Goal: Contribute content: Contribute content

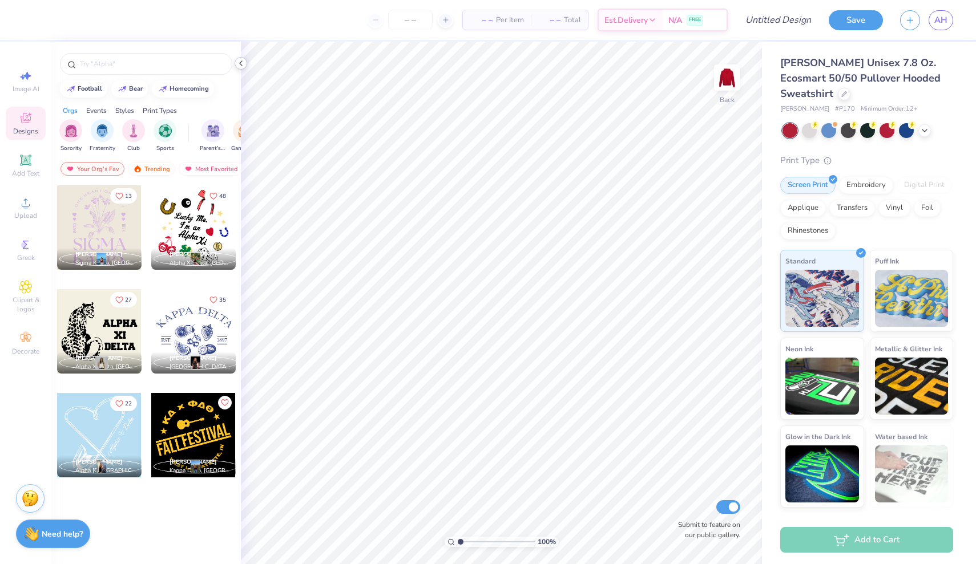
click at [241, 64] on polyline at bounding box center [241, 63] width 2 height 5
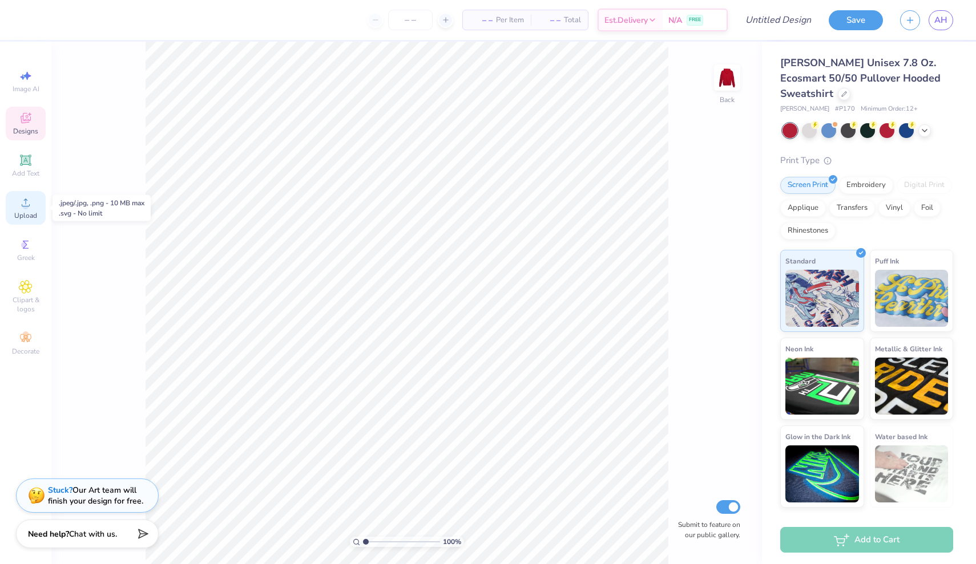
click at [29, 207] on icon at bounding box center [26, 203] width 14 height 14
click at [25, 213] on span "Upload" at bounding box center [25, 215] width 23 height 9
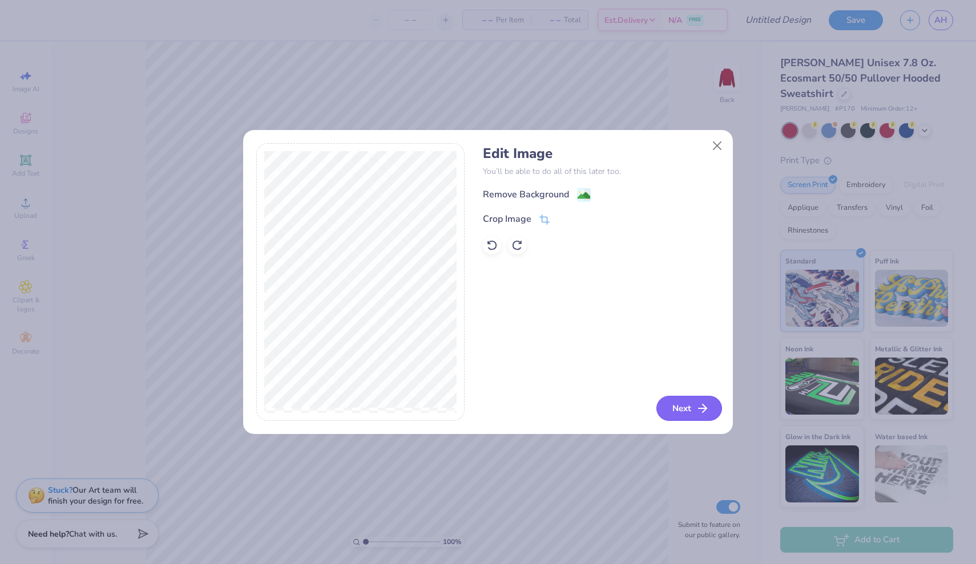
click at [683, 404] on button "Next" at bounding box center [689, 408] width 66 height 25
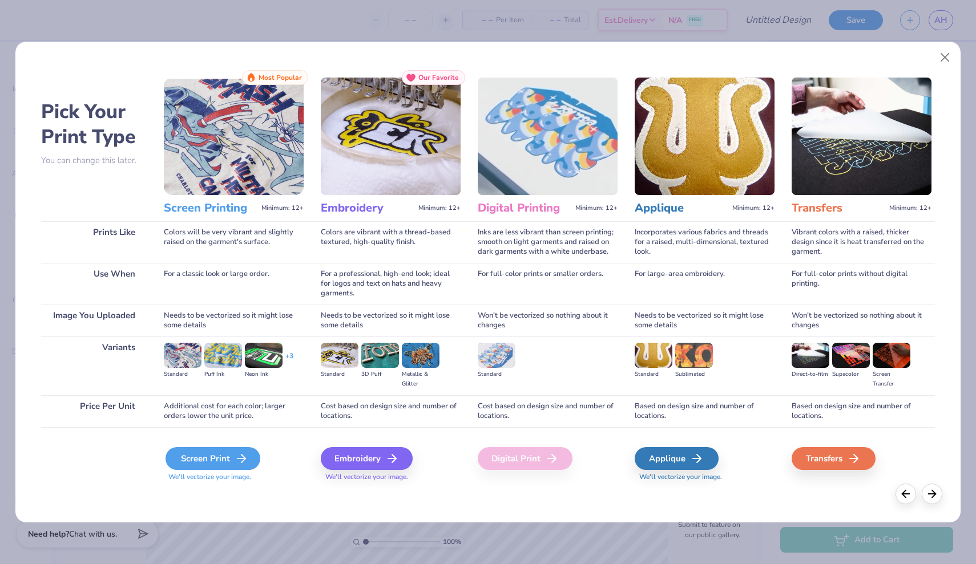
click at [238, 464] on icon at bounding box center [241, 459] width 14 height 14
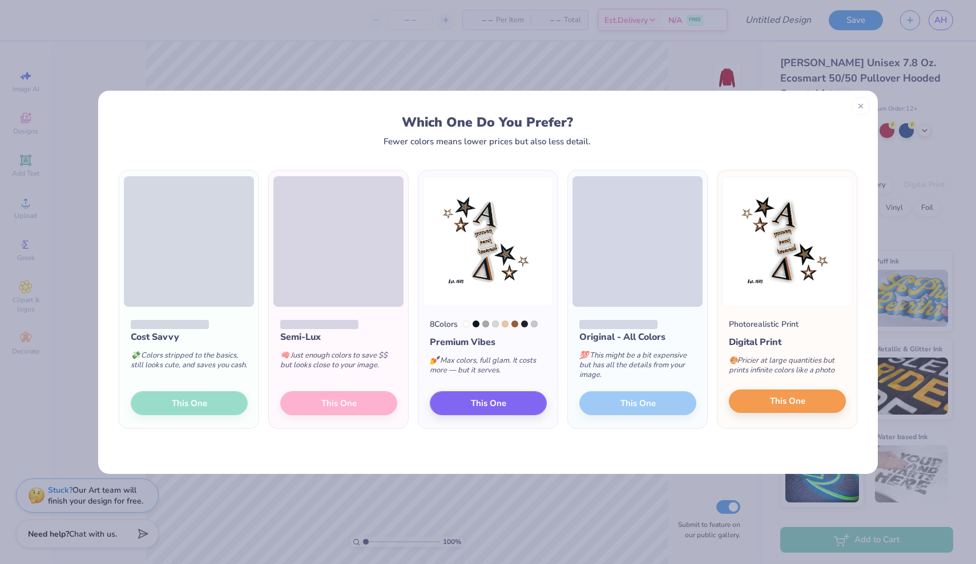
click at [806, 398] on button "This One" at bounding box center [786, 402] width 117 height 24
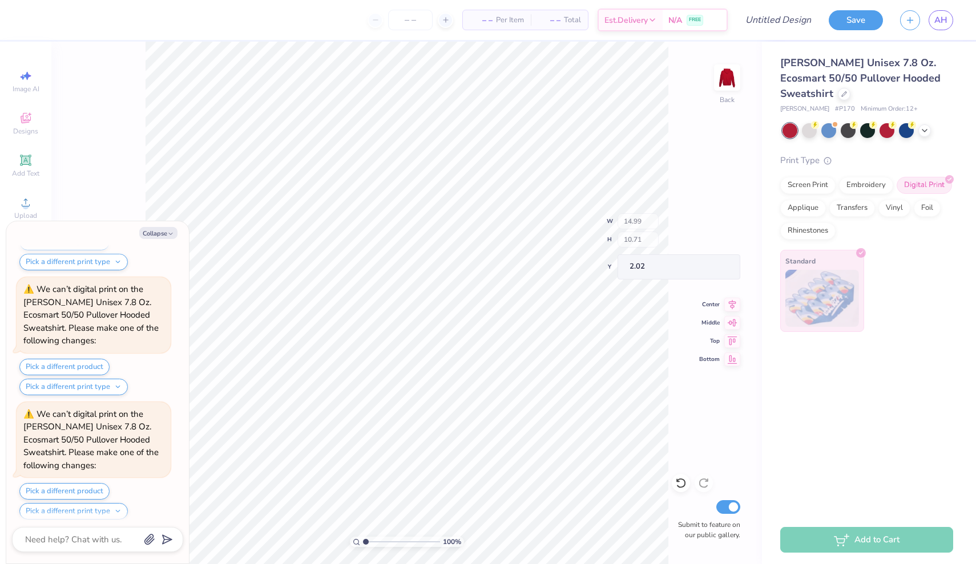
scroll to position [505, 0]
click at [26, 203] on icon at bounding box center [26, 203] width 8 height 8
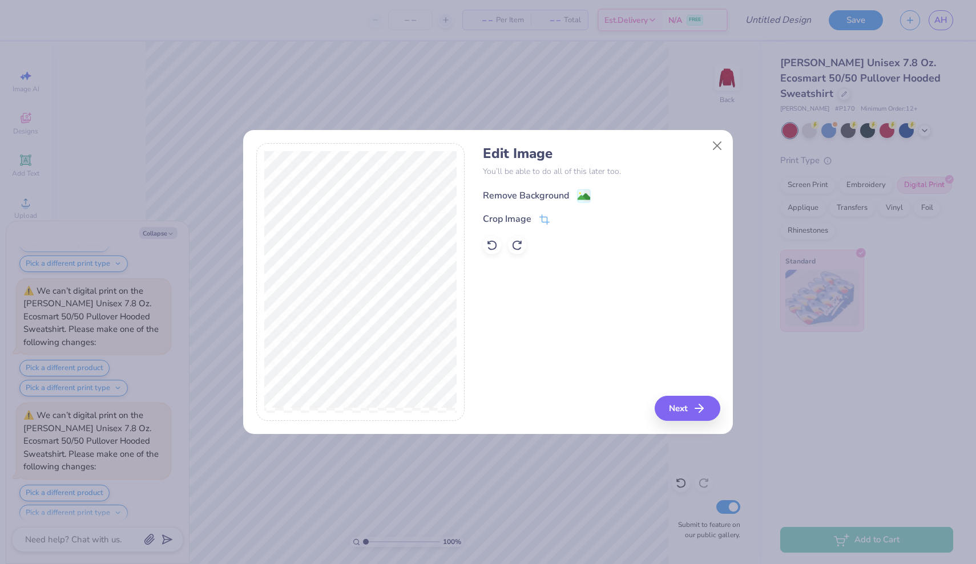
click at [517, 189] on div "Remove Background" at bounding box center [526, 196] width 86 height 14
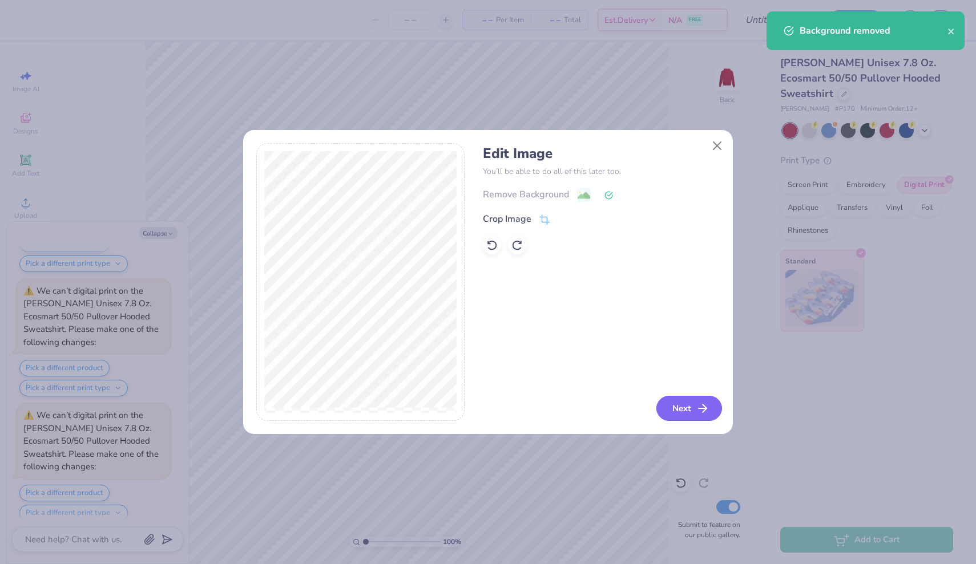
click at [687, 414] on button "Next" at bounding box center [689, 408] width 66 height 25
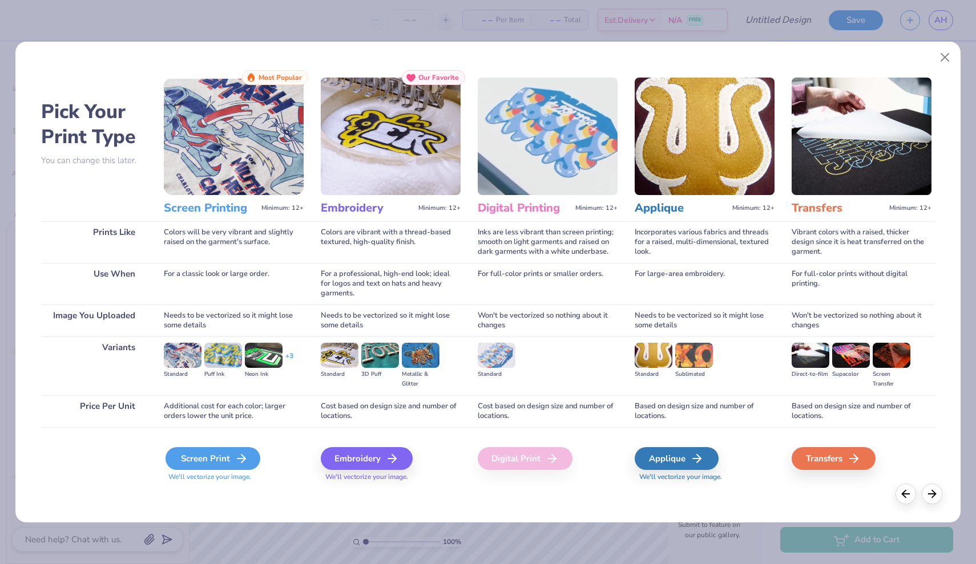
click at [206, 459] on div "Screen Print" at bounding box center [212, 458] width 95 height 23
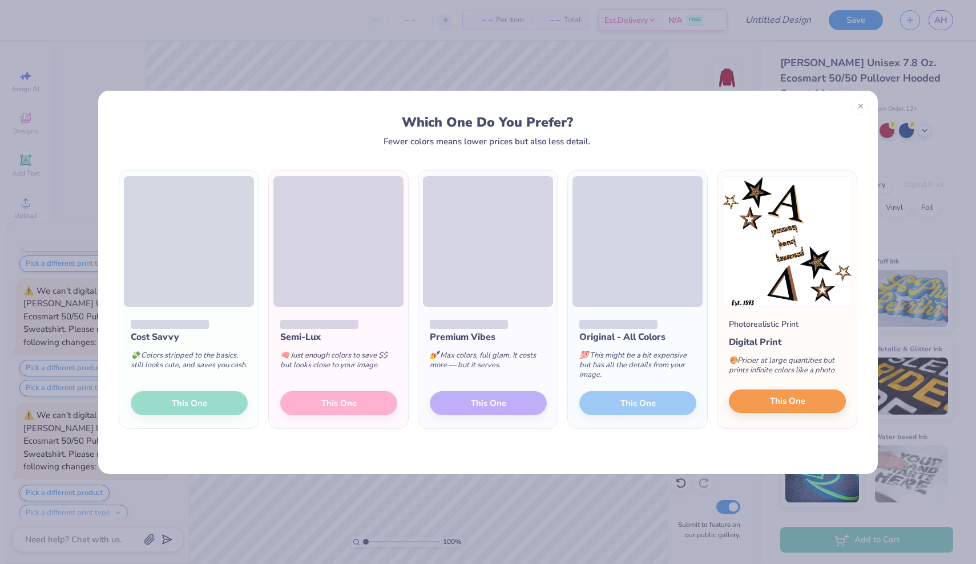
click at [764, 398] on button "This One" at bounding box center [786, 402] width 117 height 24
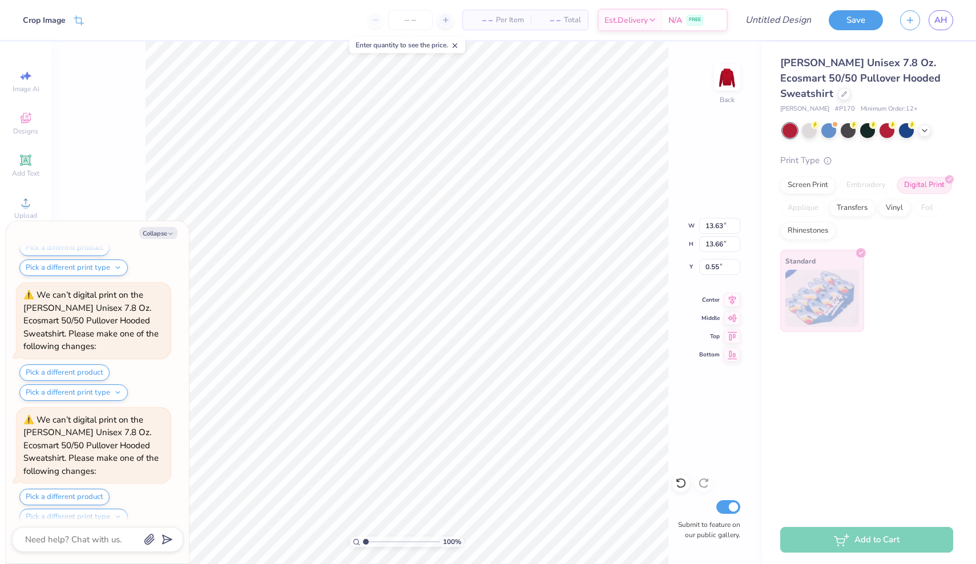
scroll to position [998, 0]
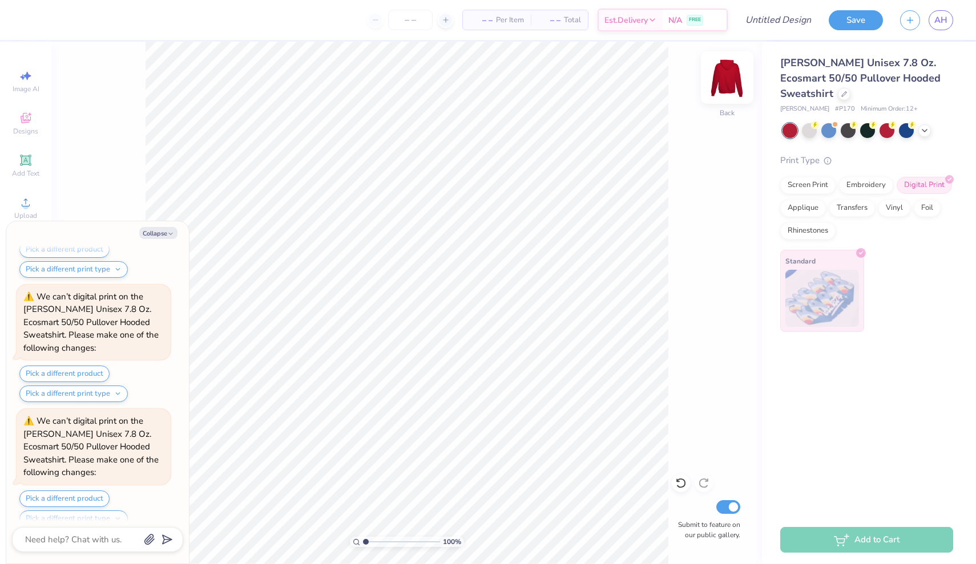
click at [728, 70] on img at bounding box center [727, 78] width 46 height 46
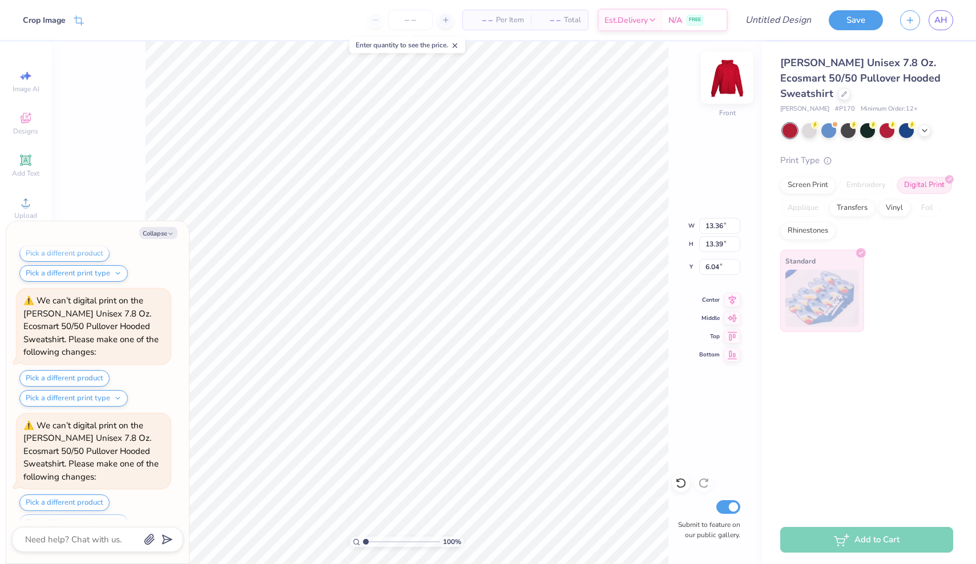
type textarea "x"
type input "8.35"
type textarea "x"
type input "8.31"
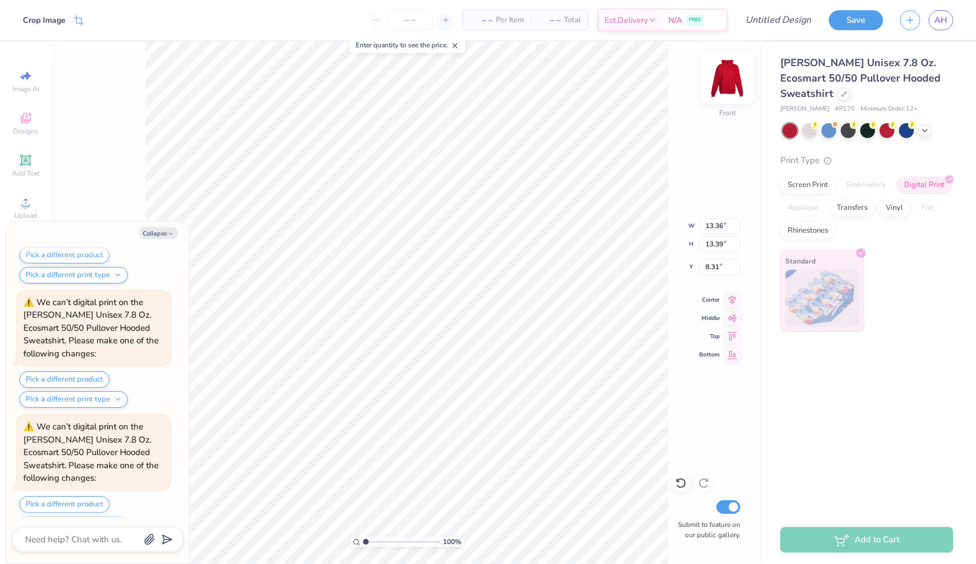
scroll to position [1614, 0]
click at [809, 128] on div at bounding box center [809, 129] width 15 height 15
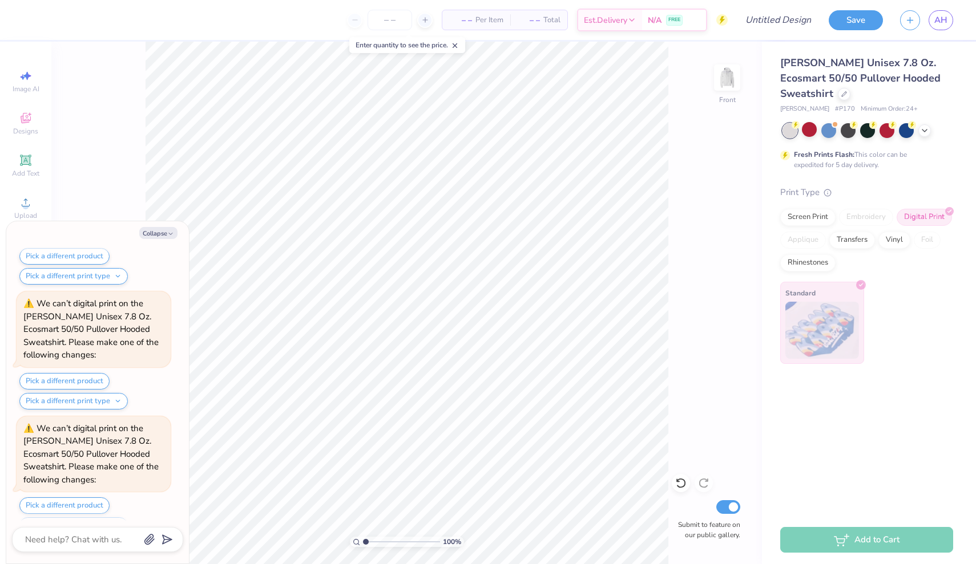
scroll to position [1860, 0]
click at [723, 89] on img at bounding box center [727, 78] width 46 height 46
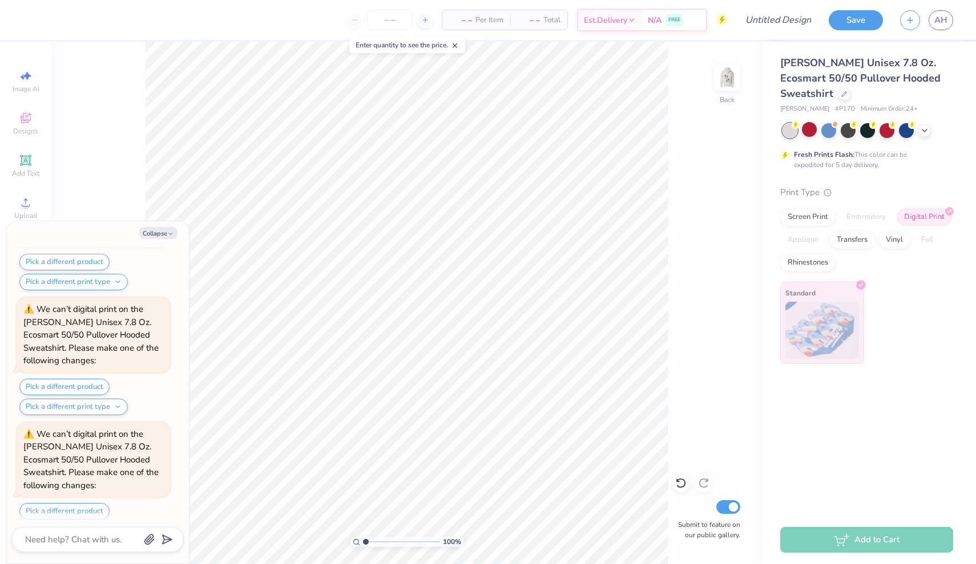
click at [723, 89] on img at bounding box center [726, 77] width 23 height 23
click at [890, 131] on div at bounding box center [886, 129] width 15 height 15
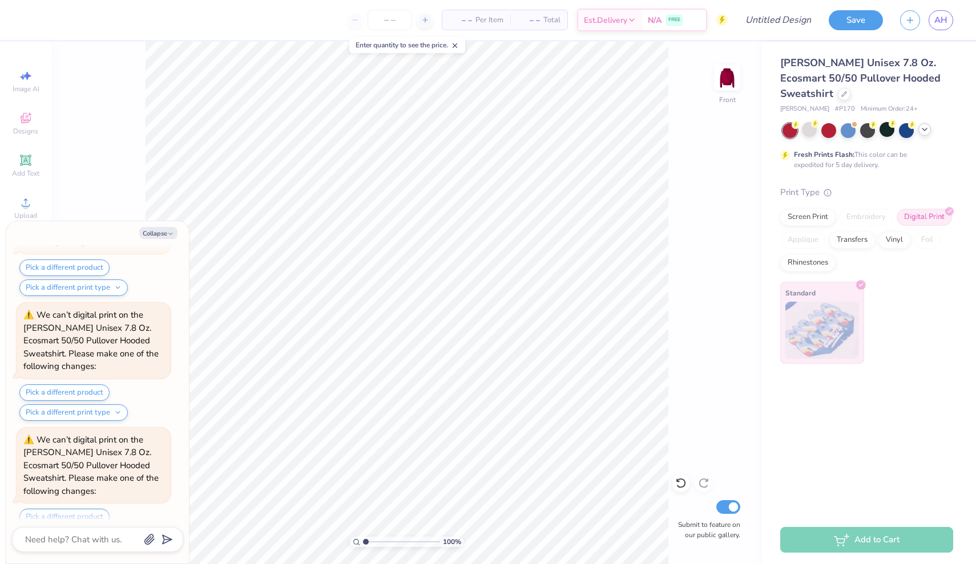
click at [921, 129] on icon at bounding box center [924, 129] width 9 height 9
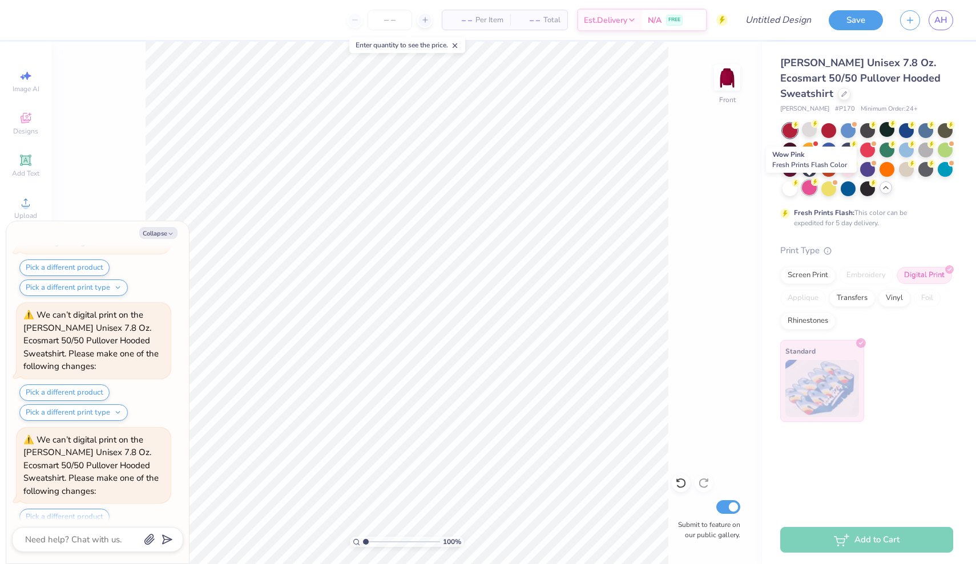
click at [812, 184] on circle at bounding box center [815, 182] width 8 height 8
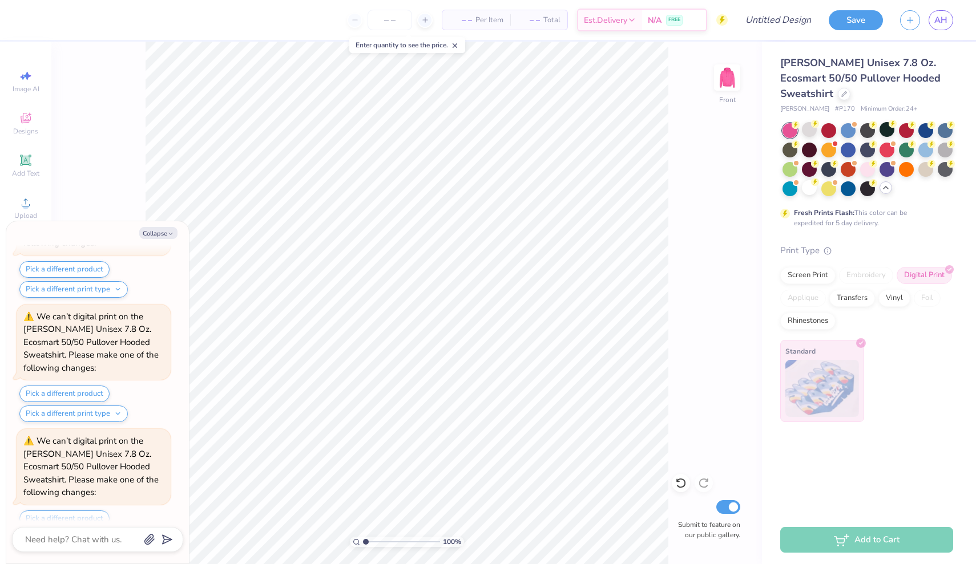
scroll to position [2846, 0]
click at [824, 146] on div at bounding box center [828, 148] width 15 height 15
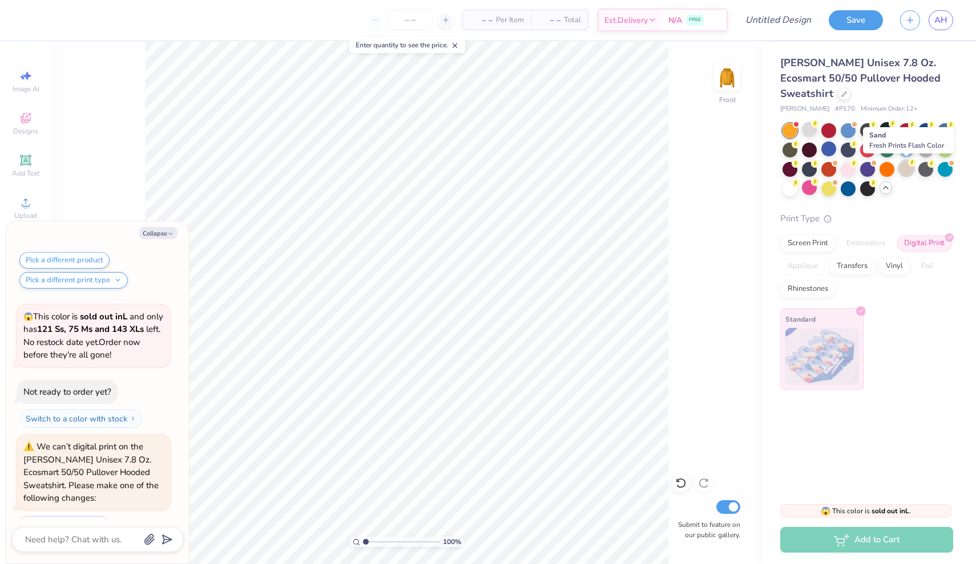
click at [901, 168] on div at bounding box center [906, 168] width 15 height 15
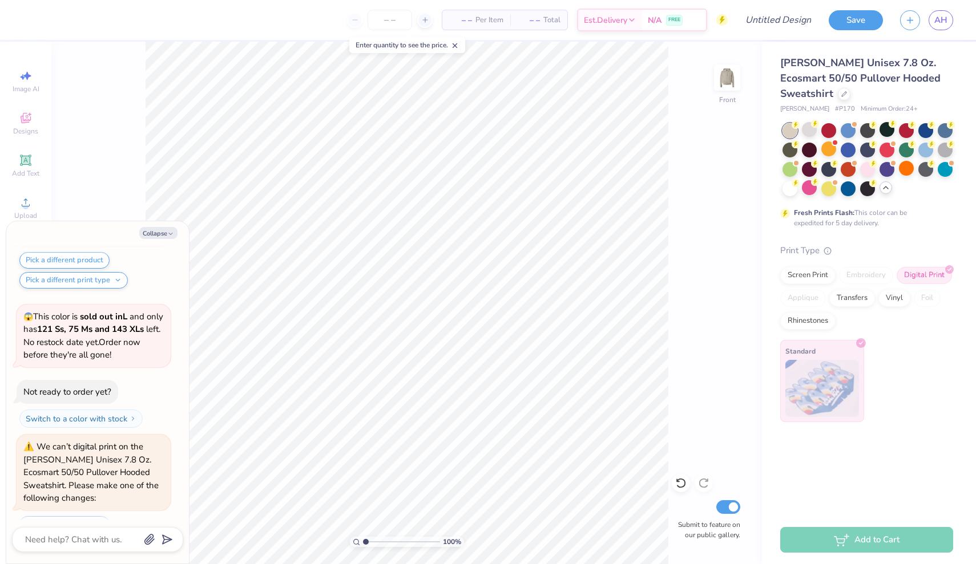
scroll to position [3477, 0]
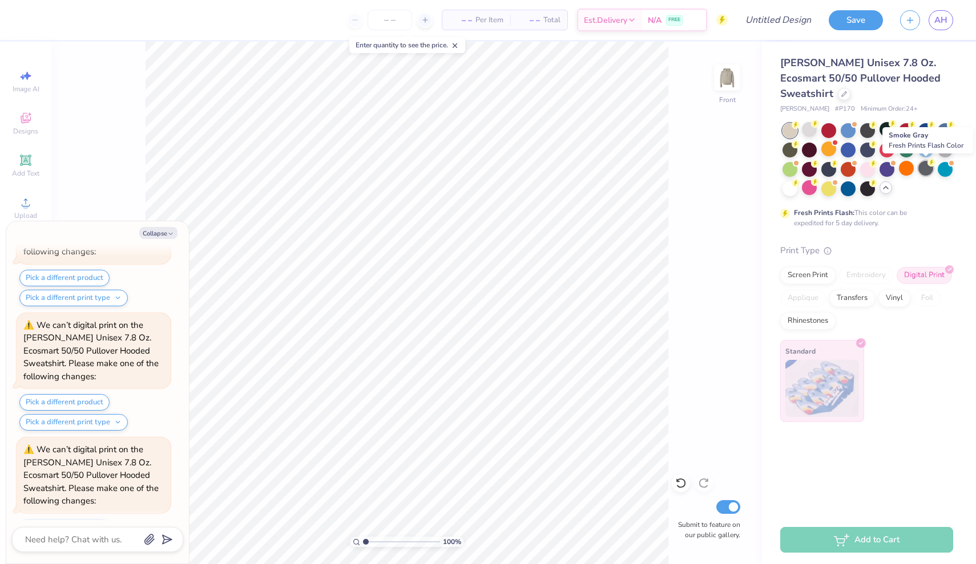
click at [926, 171] on div at bounding box center [925, 168] width 15 height 15
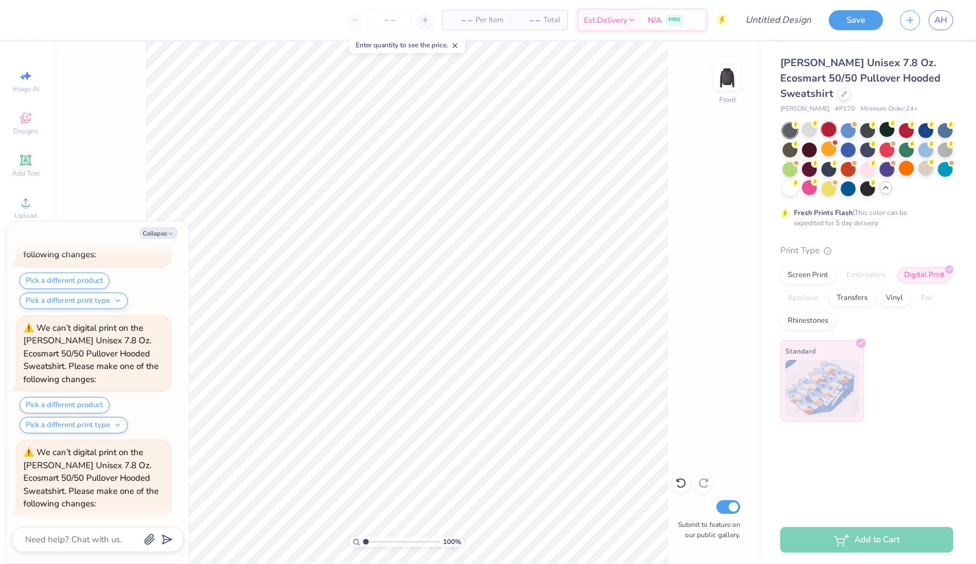
click at [833, 127] on div at bounding box center [828, 129] width 15 height 15
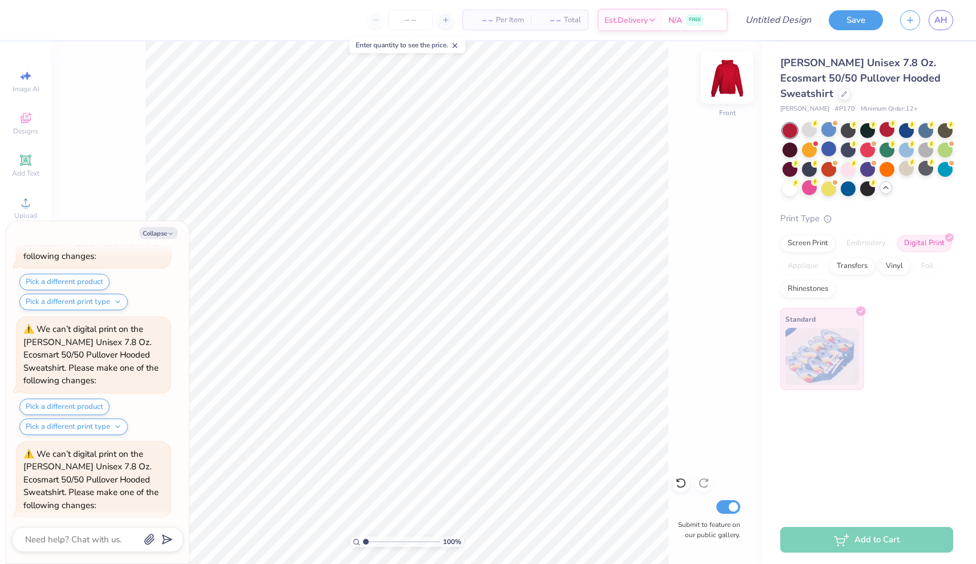
click at [722, 75] on img at bounding box center [727, 78] width 46 height 46
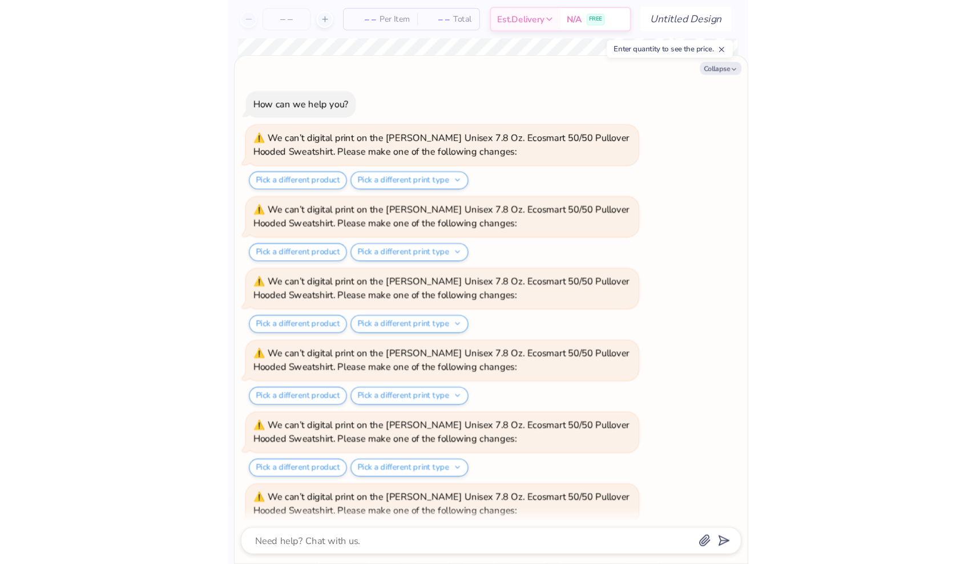
scroll to position [4340, 0]
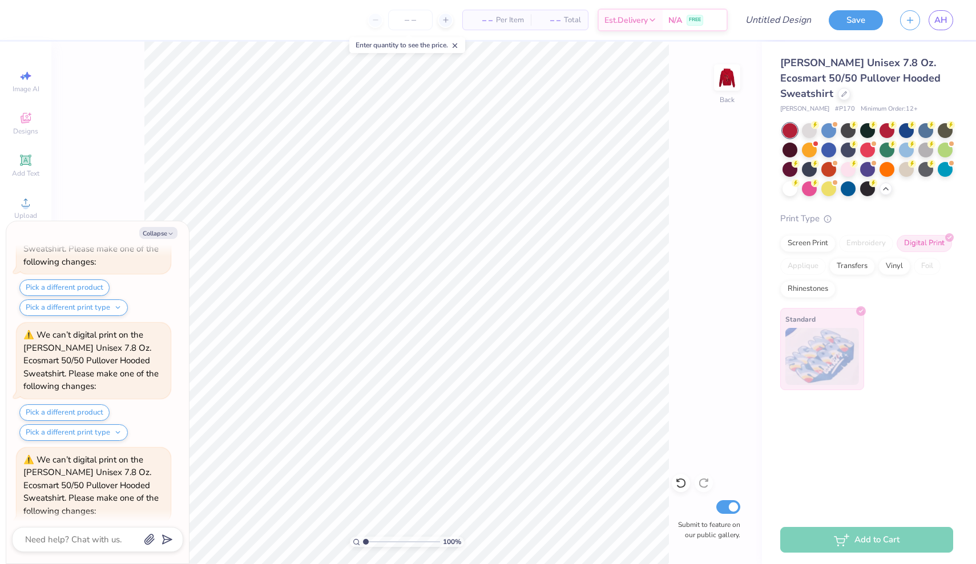
type textarea "x"
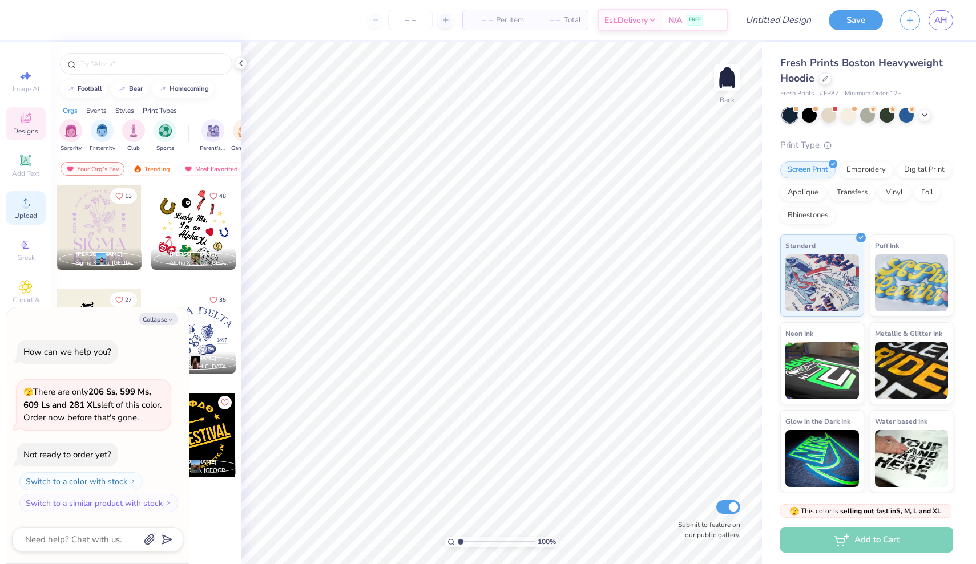
click at [30, 207] on icon at bounding box center [26, 203] width 14 height 14
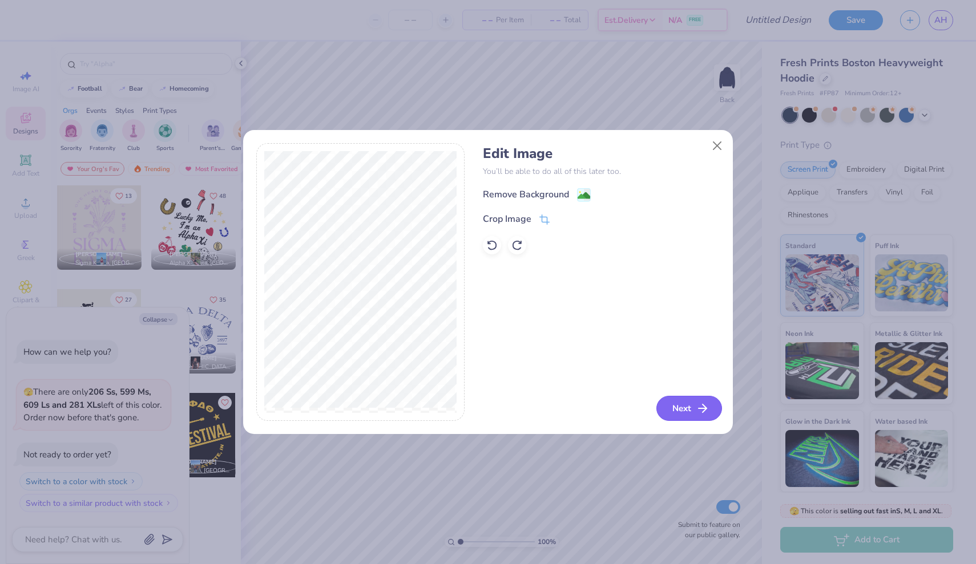
click at [686, 414] on button "Next" at bounding box center [689, 408] width 66 height 25
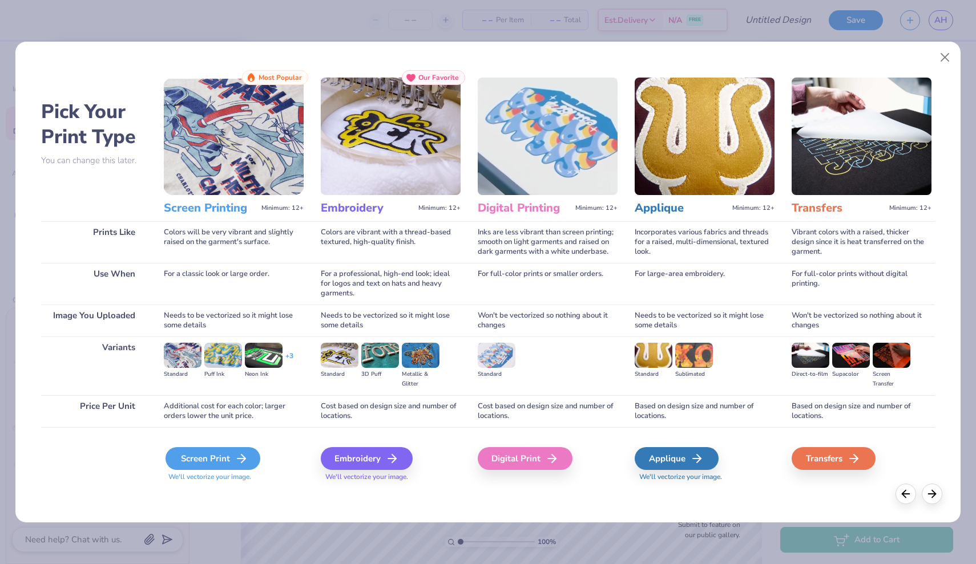
click at [250, 463] on div "Screen Print" at bounding box center [212, 458] width 95 height 23
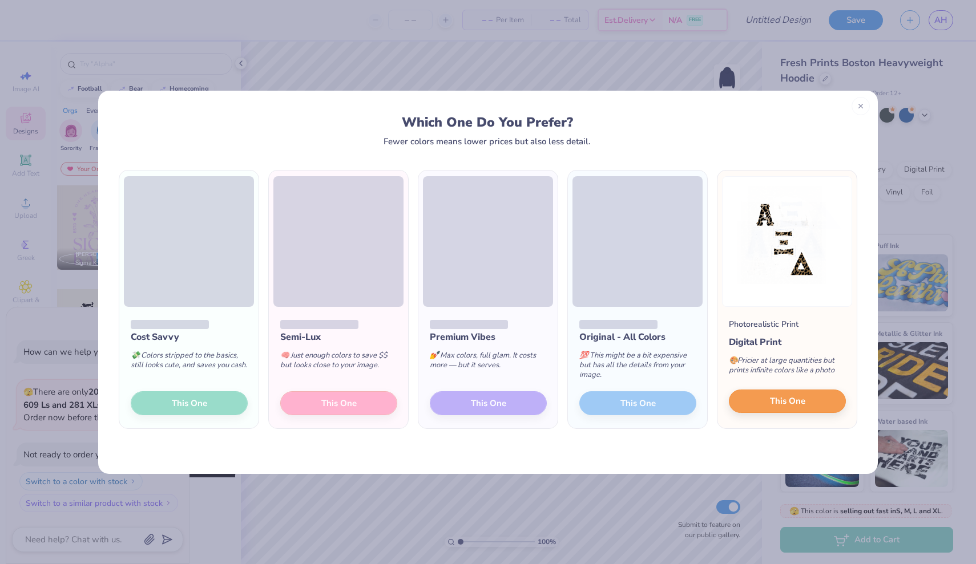
click at [756, 395] on button "This One" at bounding box center [786, 402] width 117 height 24
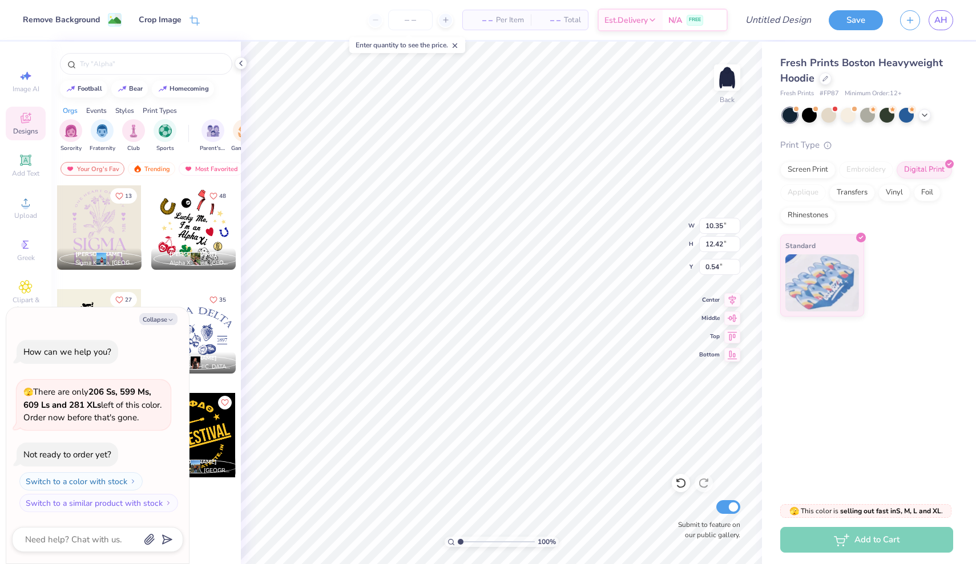
type textarea "x"
type input "8.72"
type input "10.47"
type input "2.49"
type textarea "x"
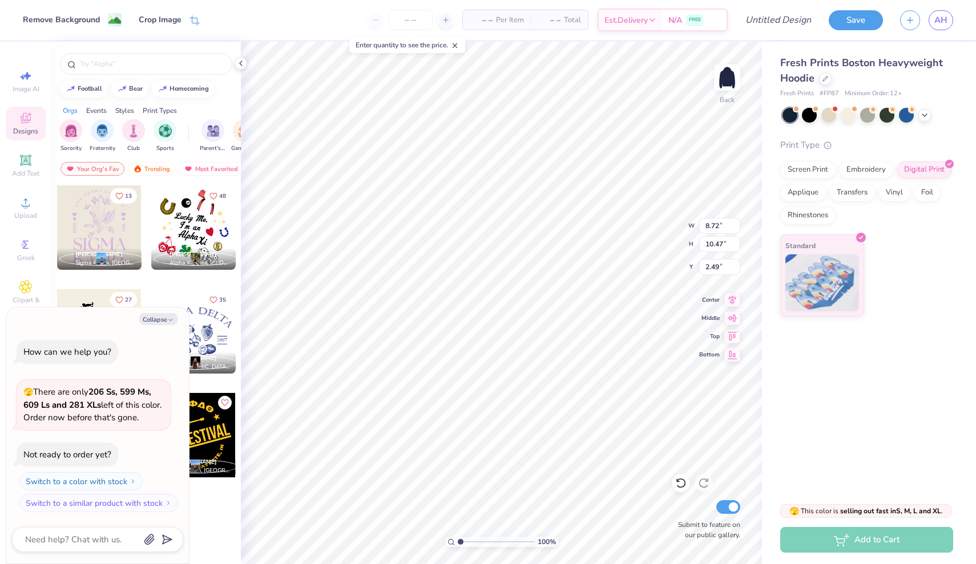
type input "5.70"
type input "6.84"
type input "6.12"
type textarea "x"
type input "2.06"
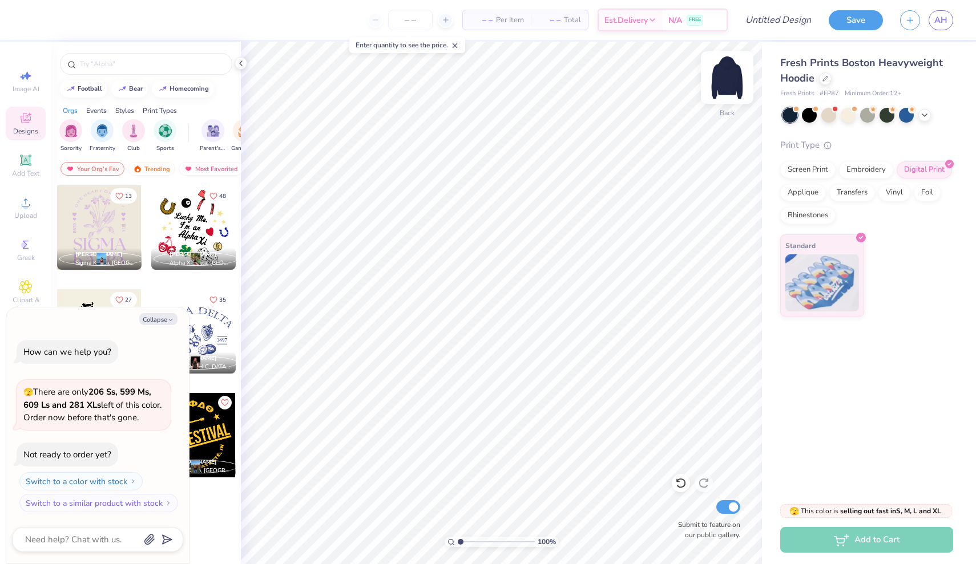
click at [722, 84] on img at bounding box center [727, 78] width 46 height 46
click at [24, 211] on span "Upload" at bounding box center [25, 215] width 23 height 9
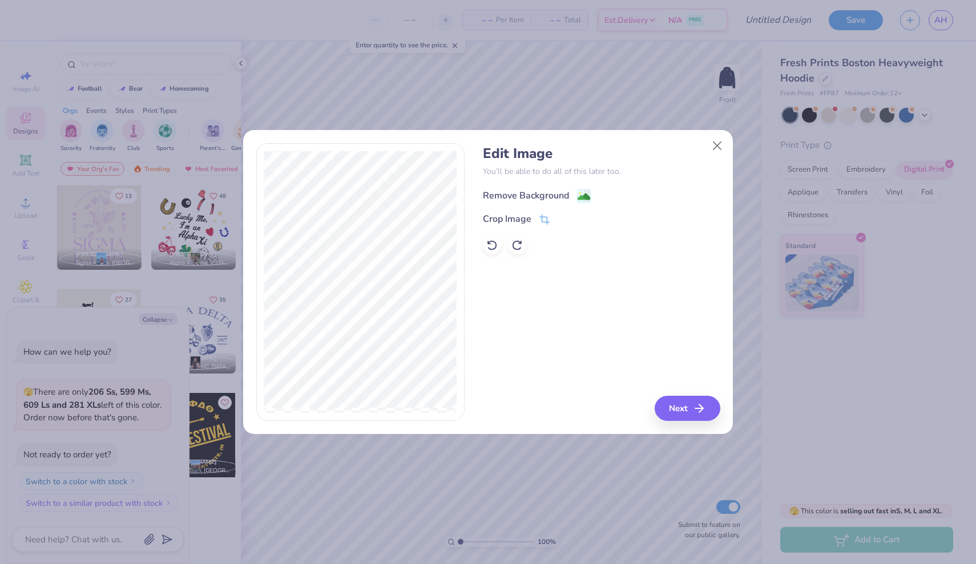
click at [550, 197] on div "Remove Background" at bounding box center [526, 196] width 86 height 14
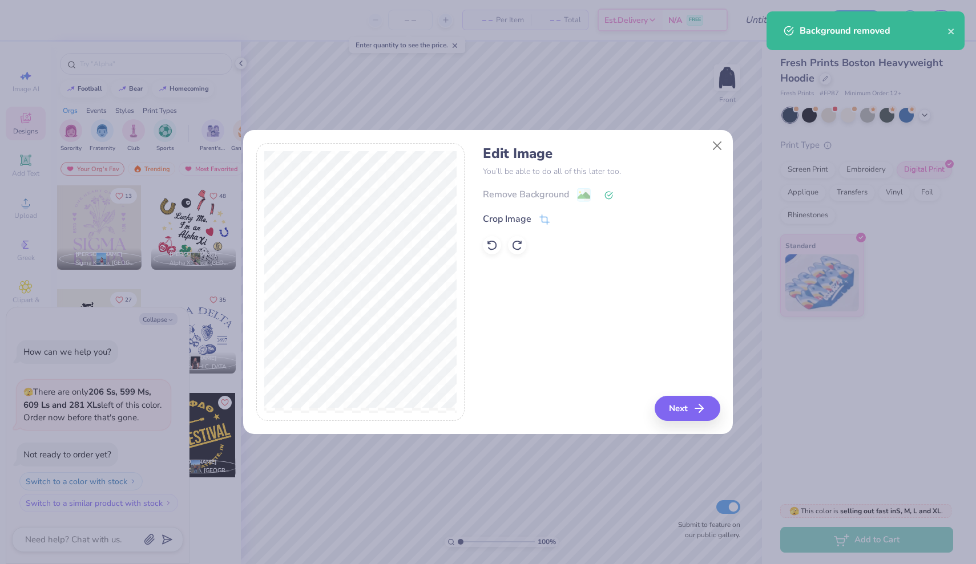
click at [687, 410] on button "Next" at bounding box center [687, 408] width 66 height 25
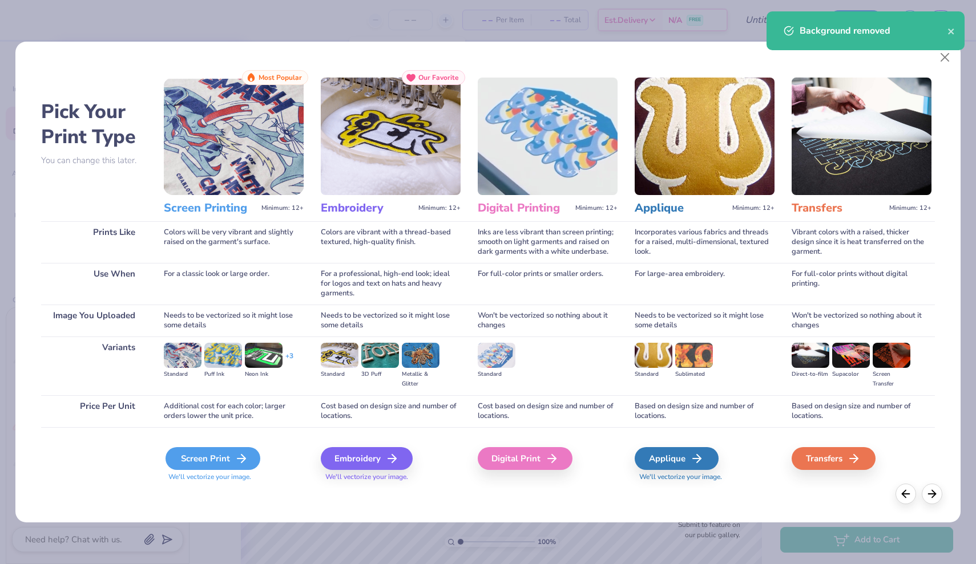
click at [228, 462] on div "Screen Print" at bounding box center [212, 458] width 95 height 23
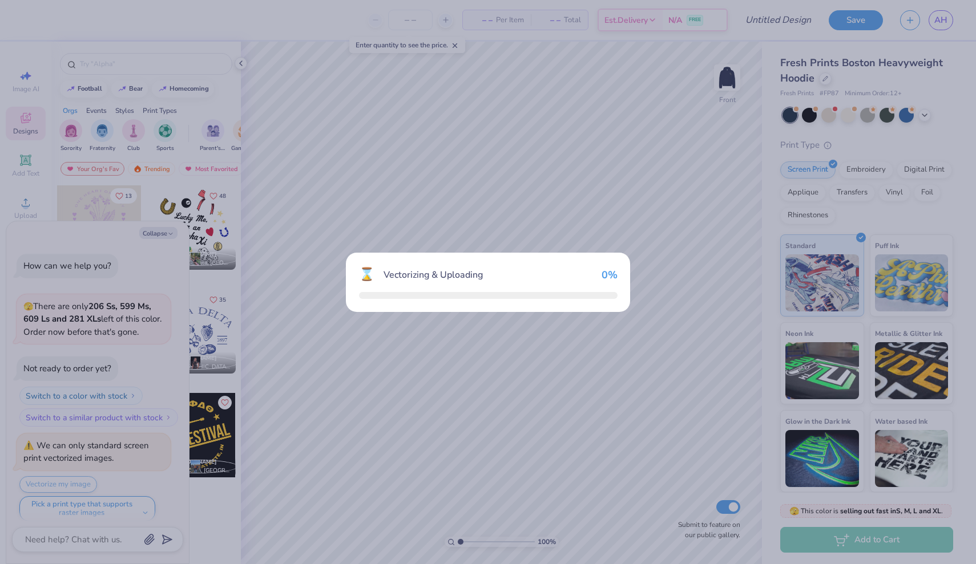
scroll to position [7, 0]
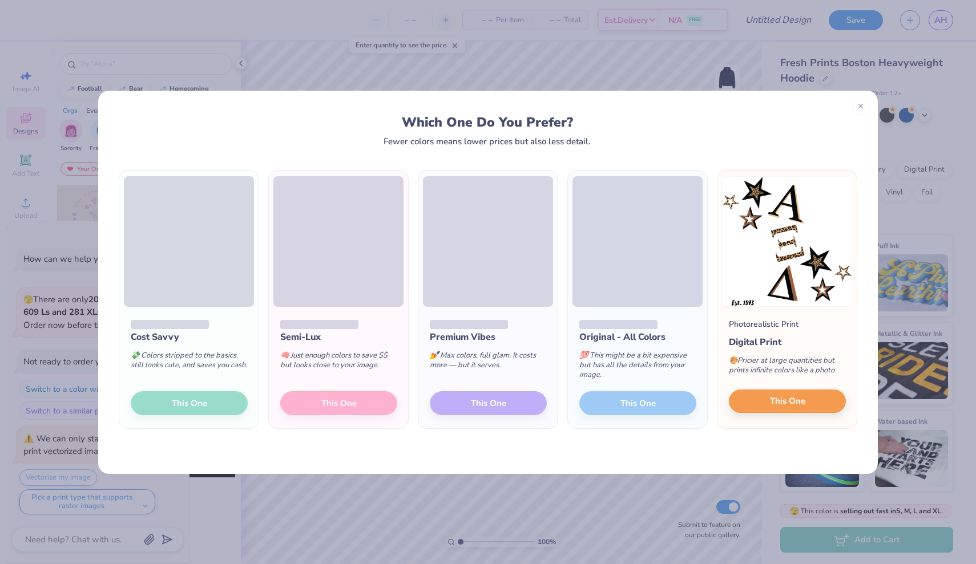
click at [798, 400] on span "This One" at bounding box center [787, 401] width 35 height 13
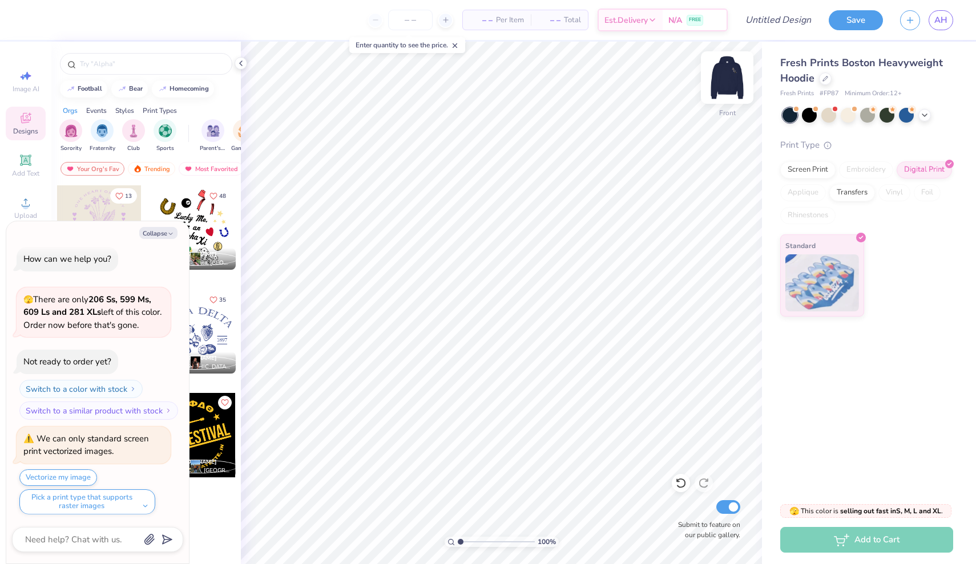
click at [726, 75] on img at bounding box center [727, 78] width 46 height 46
click at [723, 80] on img at bounding box center [727, 78] width 46 height 46
click at [723, 80] on img at bounding box center [726, 77] width 23 height 23
click at [730, 72] on img at bounding box center [727, 78] width 46 height 46
click at [732, 72] on img at bounding box center [727, 78] width 46 height 46
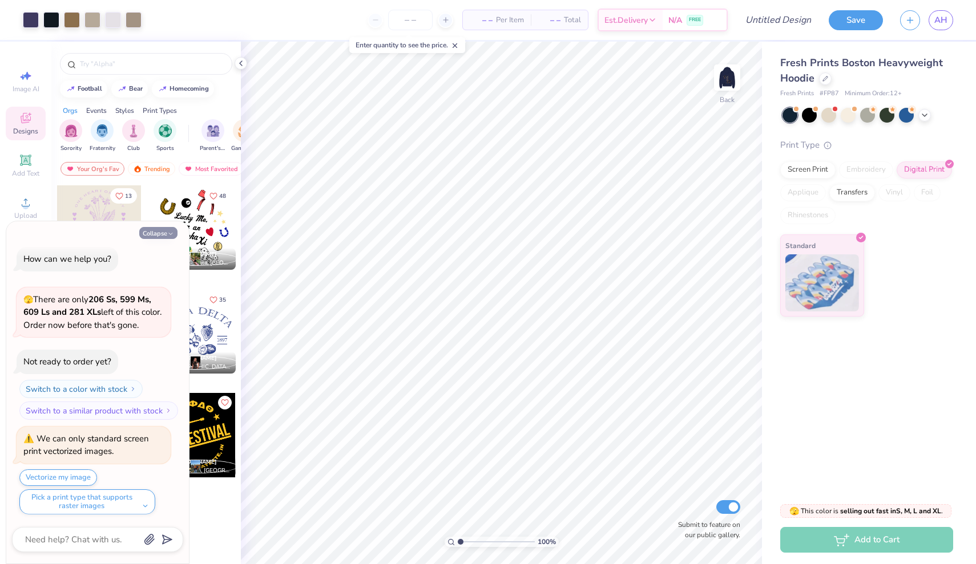
click at [170, 233] on icon "button" at bounding box center [170, 233] width 7 height 7
type textarea "x"
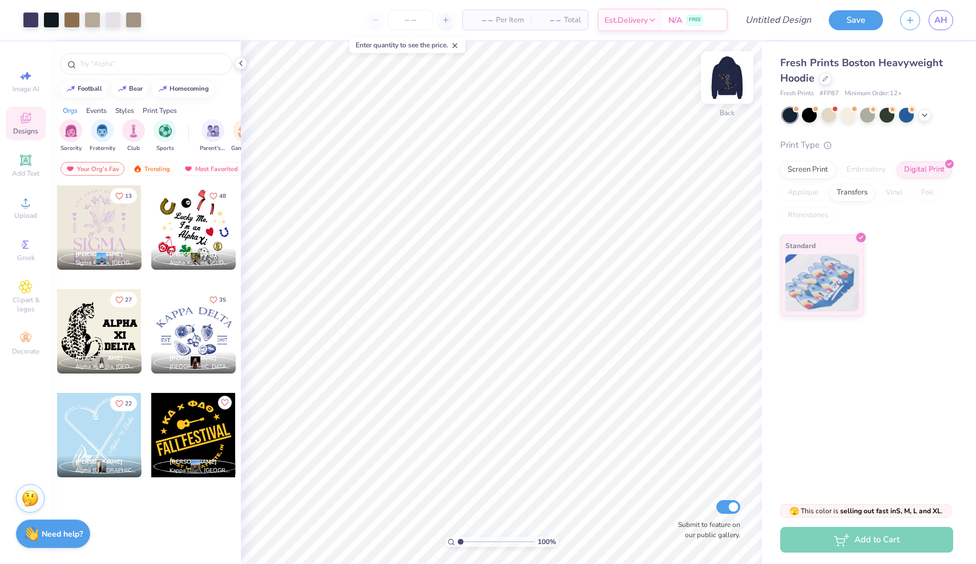
click at [737, 86] on img at bounding box center [727, 78] width 46 height 46
click at [92, 342] on div at bounding box center [99, 331] width 84 height 84
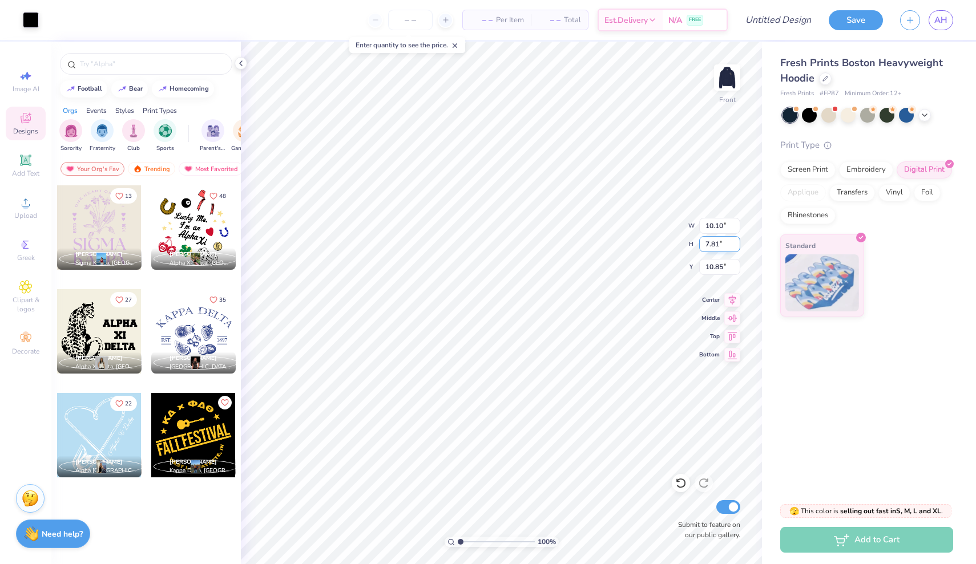
type input "13.97"
type input "14.90"
type input "11.52"
type input "10.17"
click at [26, 21] on div at bounding box center [31, 19] width 16 height 16
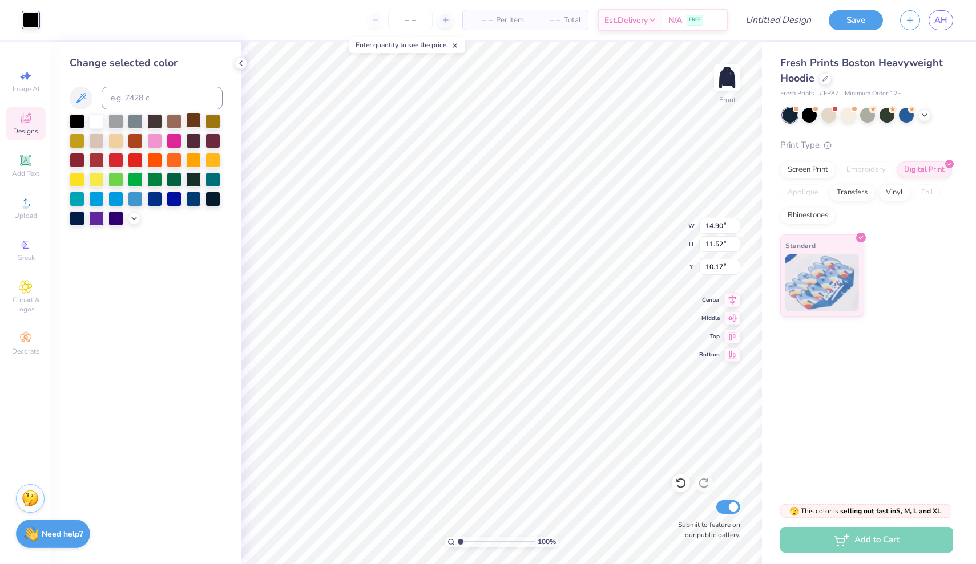
click at [191, 128] on div at bounding box center [193, 120] width 15 height 15
click at [179, 127] on div at bounding box center [174, 120] width 15 height 15
click at [99, 122] on div at bounding box center [96, 120] width 15 height 15
click at [212, 138] on div at bounding box center [212, 139] width 15 height 15
click at [192, 142] on div at bounding box center [193, 139] width 15 height 15
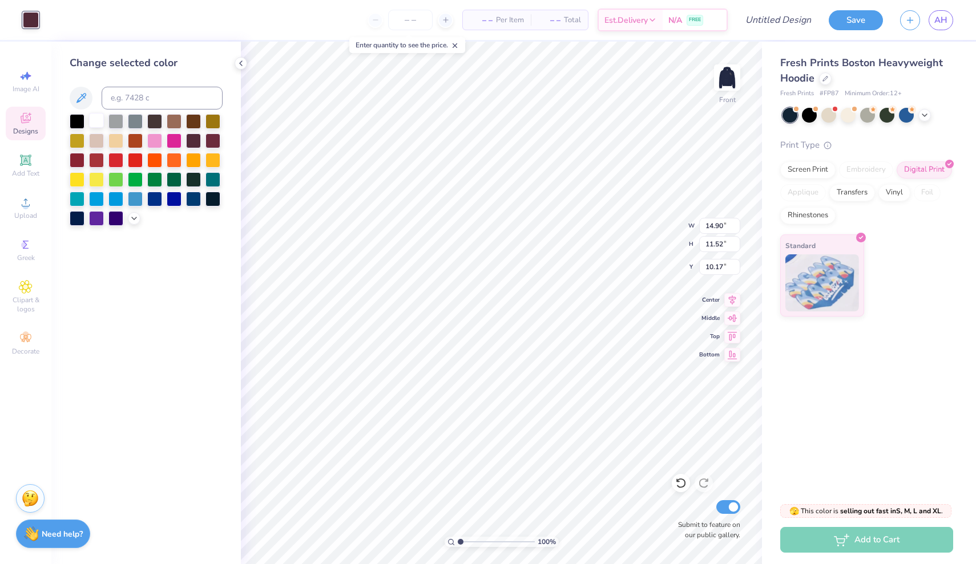
click at [98, 126] on div at bounding box center [96, 120] width 15 height 15
click at [195, 145] on div at bounding box center [193, 139] width 15 height 15
click at [94, 185] on div at bounding box center [96, 178] width 15 height 15
click at [78, 184] on div at bounding box center [77, 178] width 15 height 15
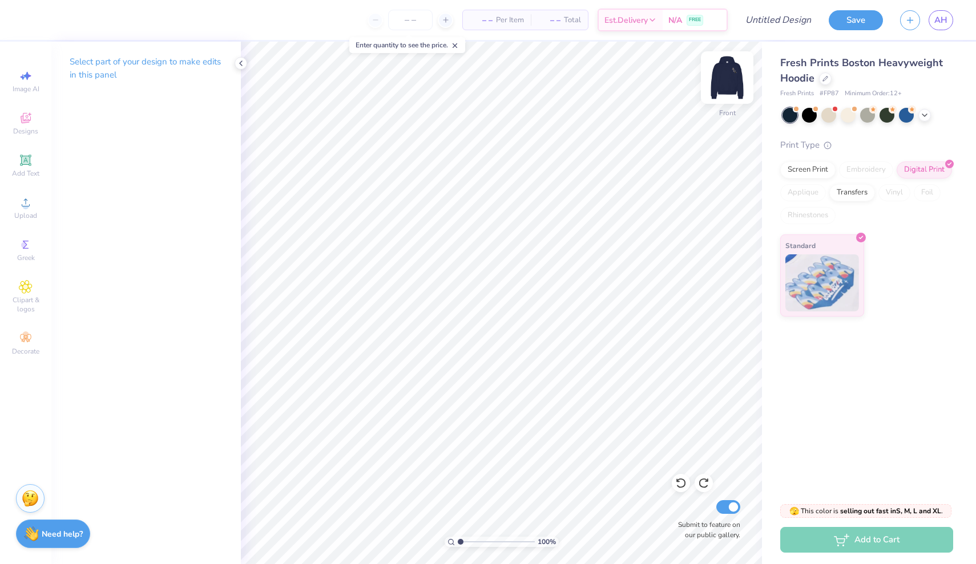
click at [722, 71] on img at bounding box center [727, 78] width 46 height 46
click at [722, 80] on img at bounding box center [727, 78] width 46 height 46
click at [722, 85] on img at bounding box center [727, 78] width 46 height 46
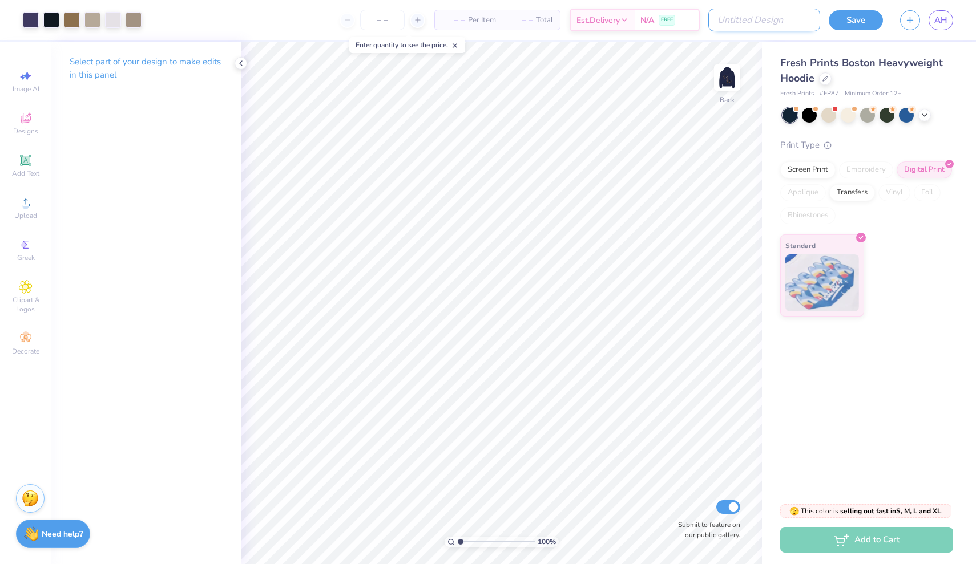
click at [772, 19] on input "Design Title" at bounding box center [764, 20] width 112 height 23
type input "navy cheetah"
click at [855, 17] on button "Save" at bounding box center [855, 19] width 54 height 20
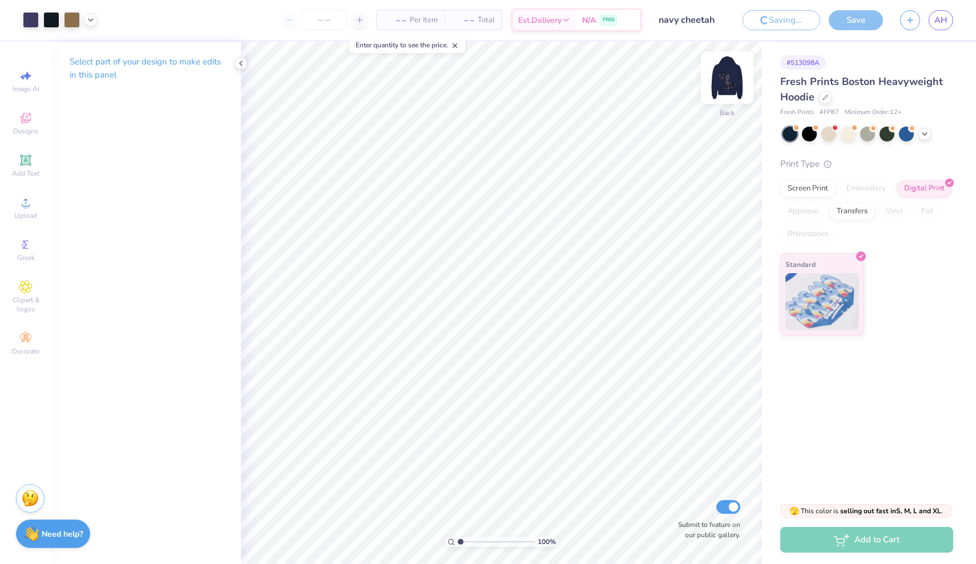
click at [730, 73] on img at bounding box center [727, 78] width 46 height 46
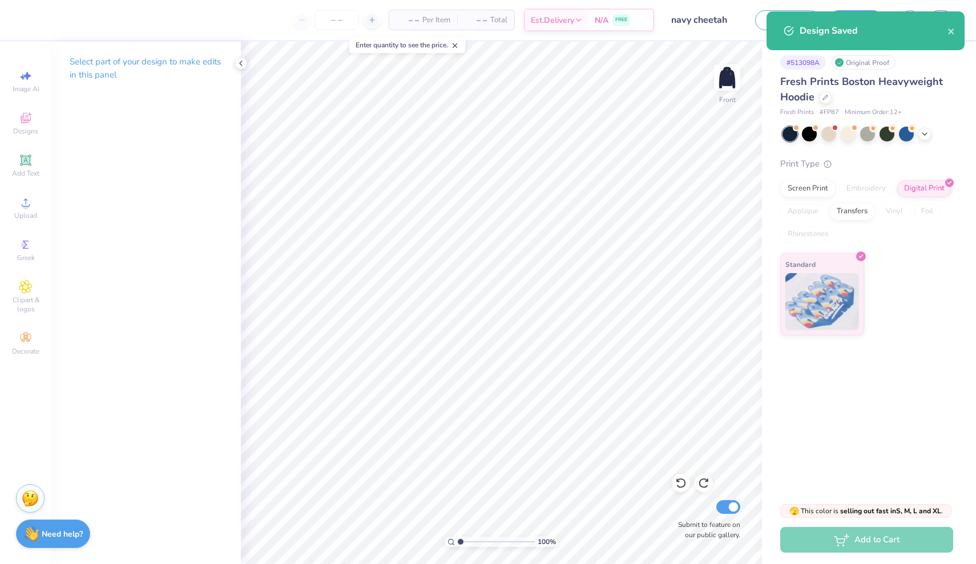
click at [730, 73] on img at bounding box center [726, 77] width 23 height 23
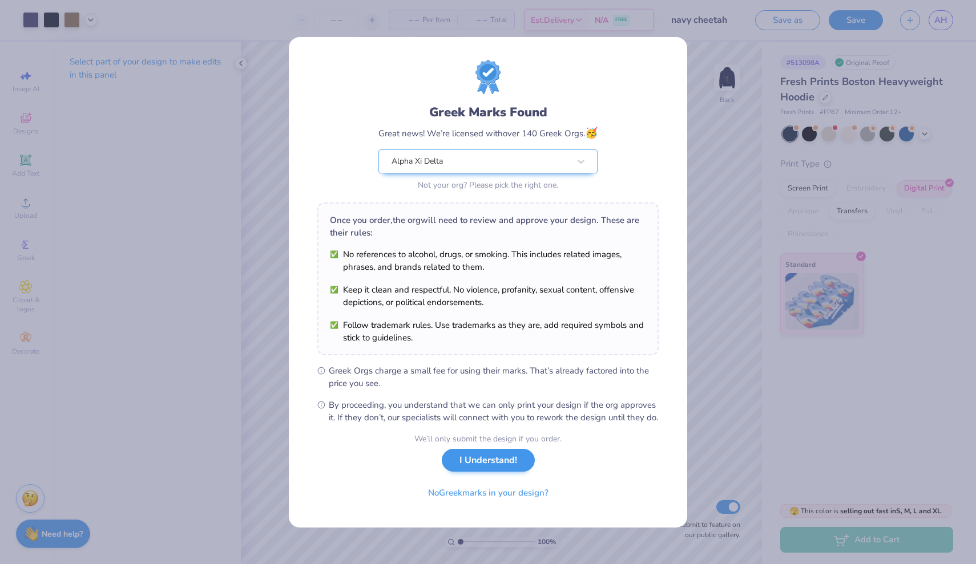
click at [484, 469] on button "I Understand!" at bounding box center [488, 460] width 93 height 23
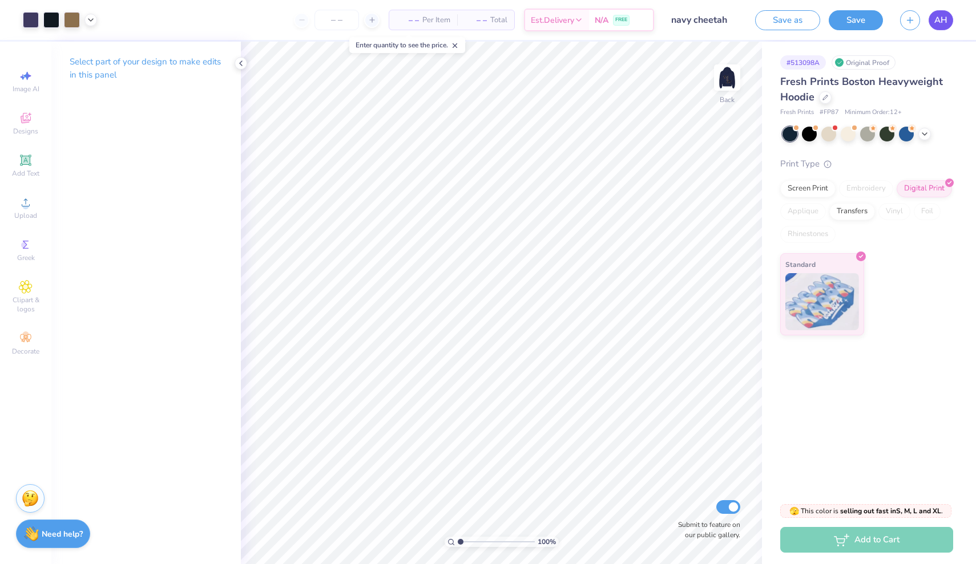
click at [946, 13] on link "AH" at bounding box center [940, 20] width 25 height 20
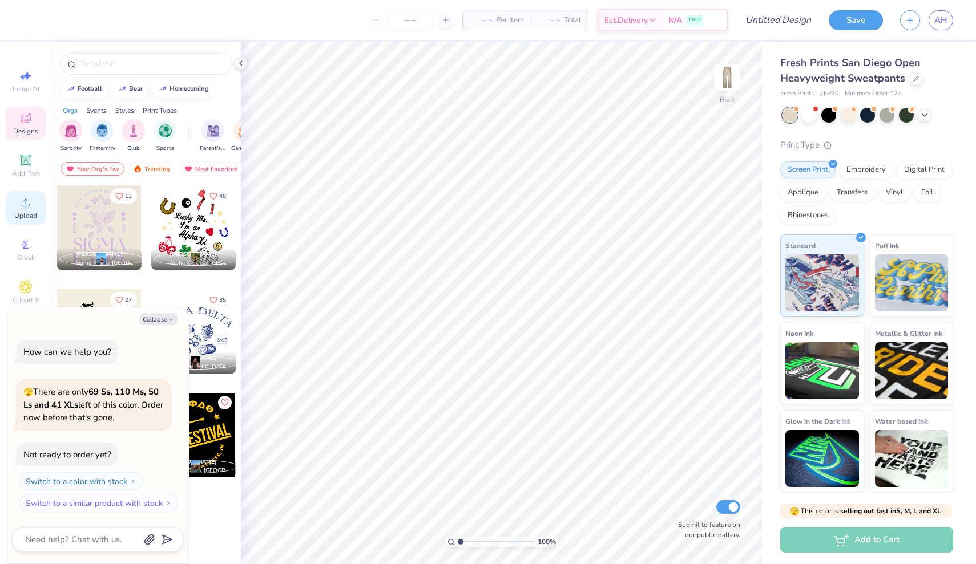
click at [20, 207] on icon at bounding box center [26, 203] width 14 height 14
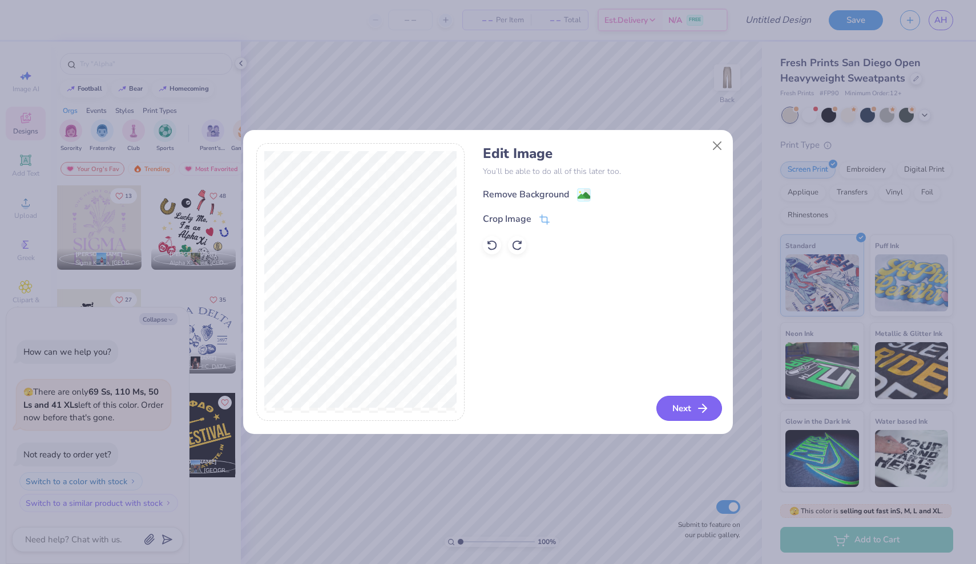
click at [687, 406] on button "Next" at bounding box center [689, 408] width 66 height 25
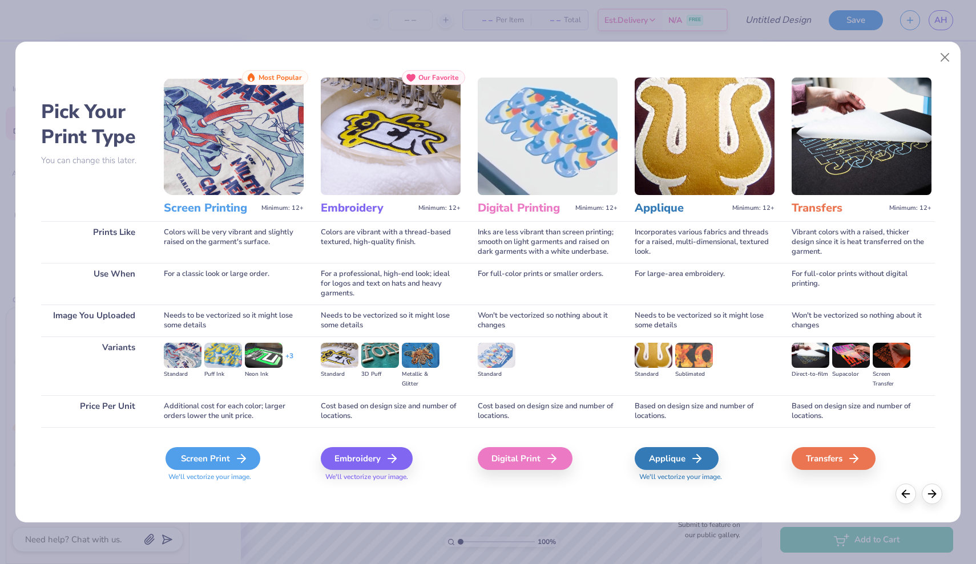
click at [214, 456] on div "Screen Print" at bounding box center [212, 458] width 95 height 23
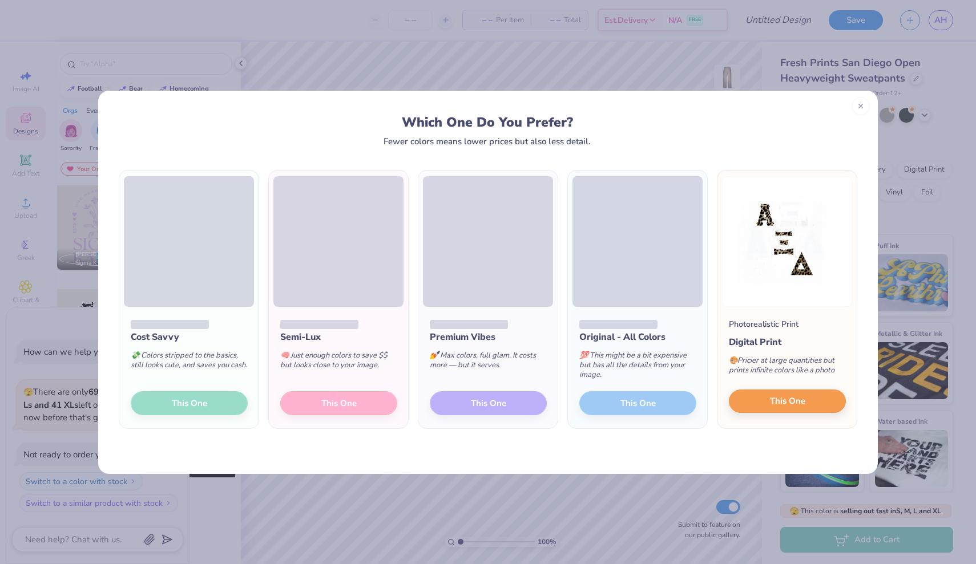
click at [800, 407] on span "This One" at bounding box center [787, 401] width 35 height 13
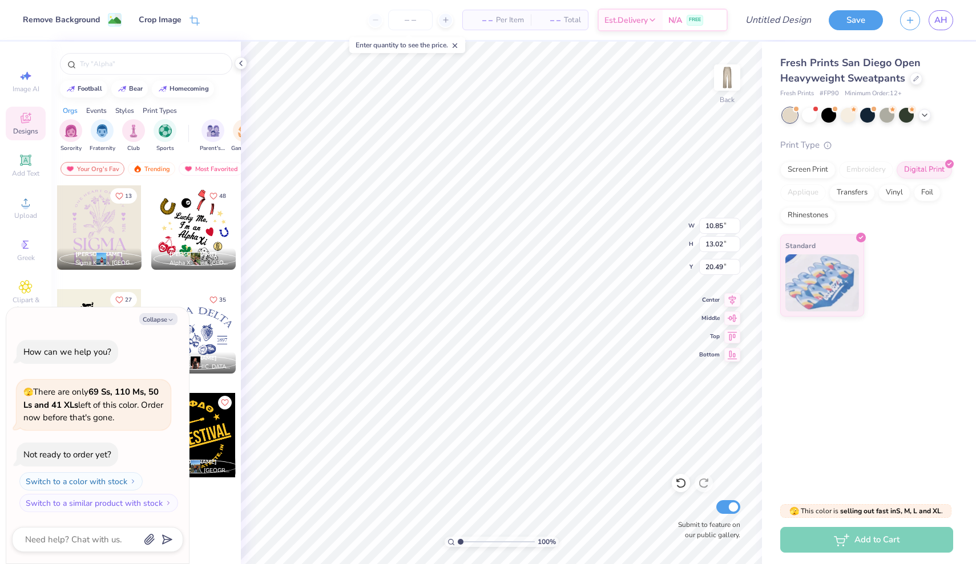
type textarea "x"
type input "9.19"
type input "11.02"
type input "22.48"
type textarea "x"
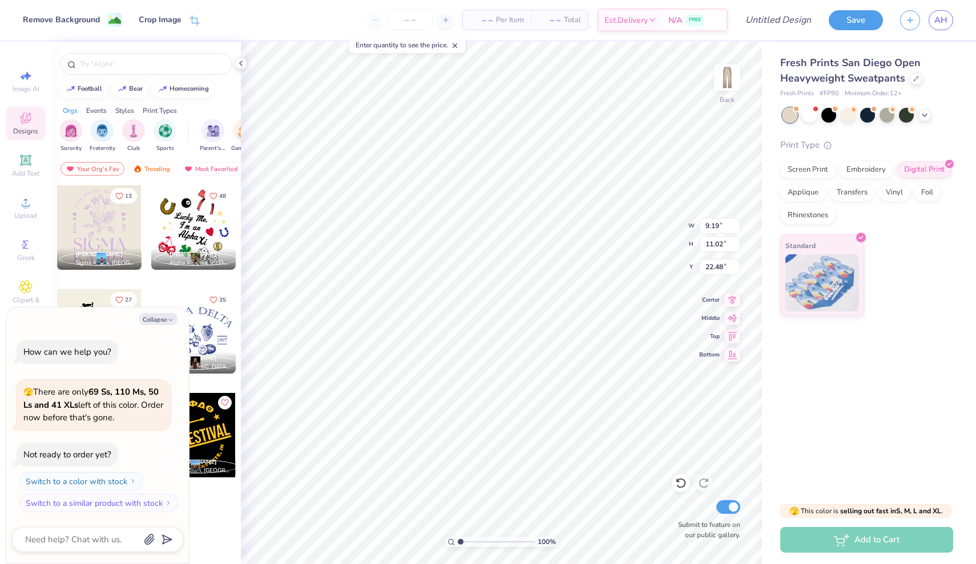
type input "8.54"
type input "10.24"
type input "23.26"
type textarea "x"
type input "1.20"
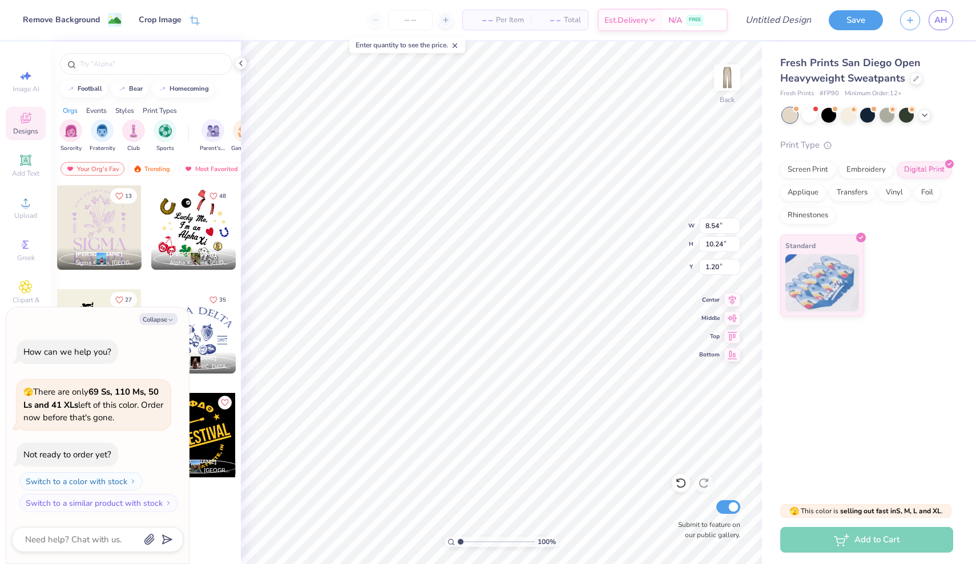
type textarea "x"
type input "0.50"
type textarea "x"
type input "6.95"
type input "8.34"
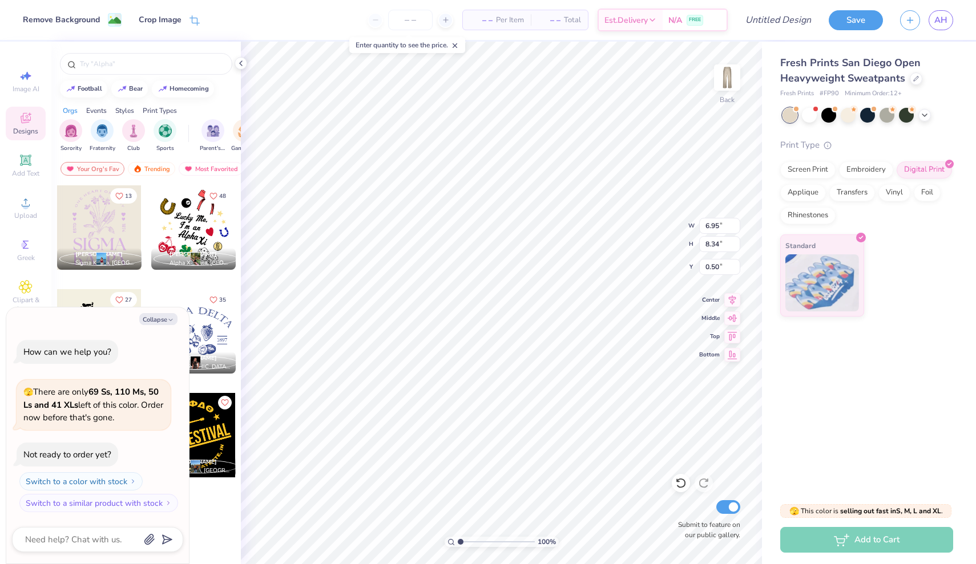
type textarea "x"
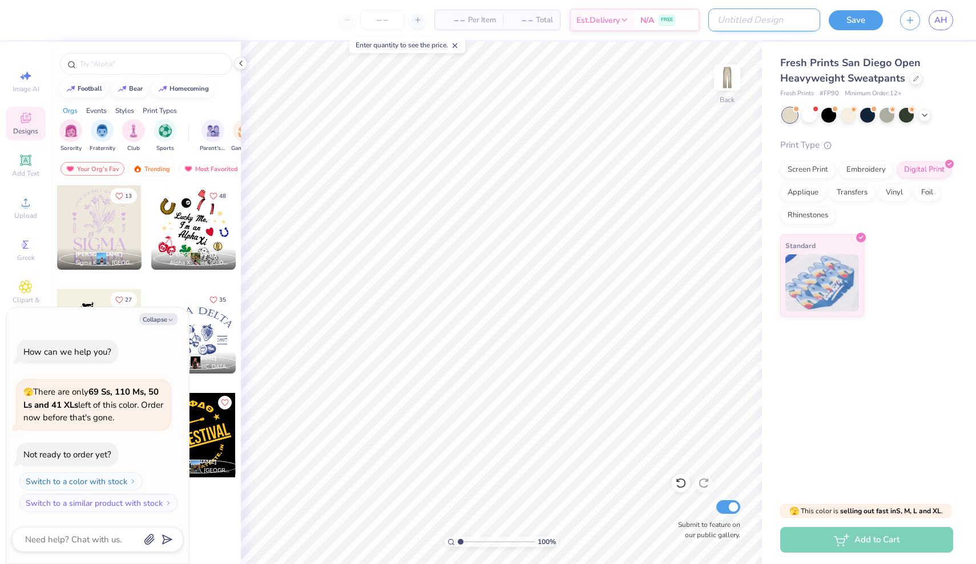
click at [792, 20] on input "Design Title" at bounding box center [764, 20] width 112 height 23
type input "c"
type textarea "x"
type input "ch"
type textarea "x"
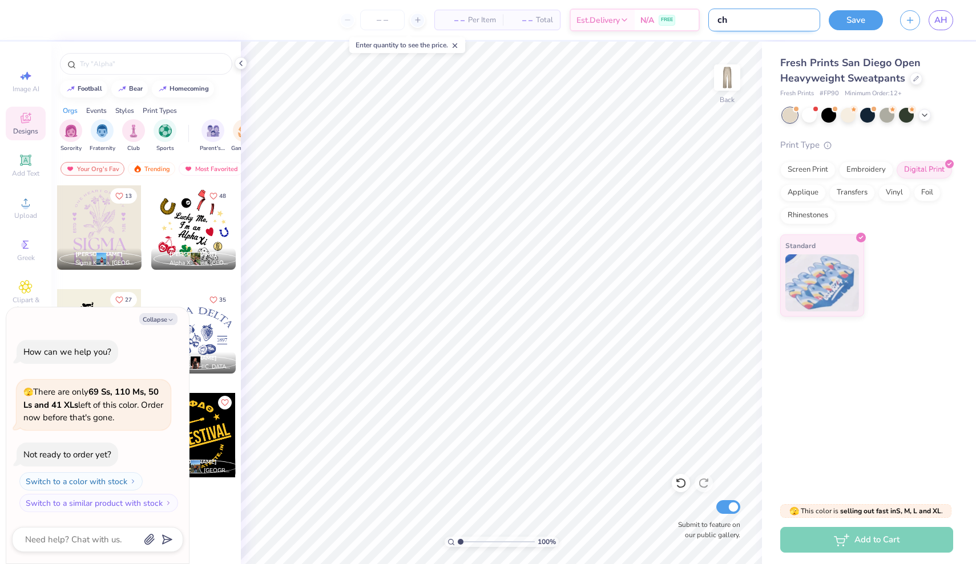
type input "che"
type textarea "x"
type input "chee"
type textarea "x"
type input "cheet"
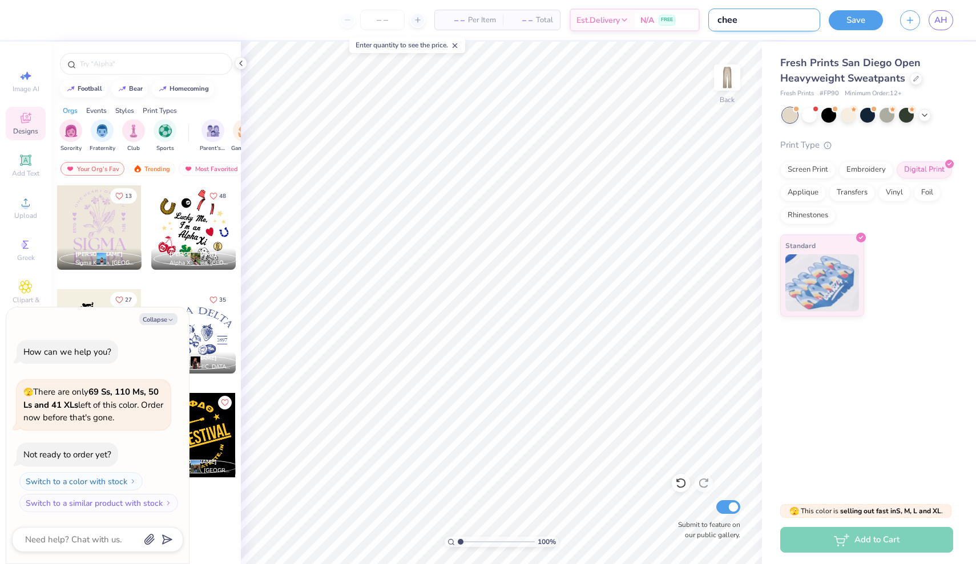
type textarea "x"
type input "cheeta"
type textarea "x"
type input "cheetah"
type textarea "x"
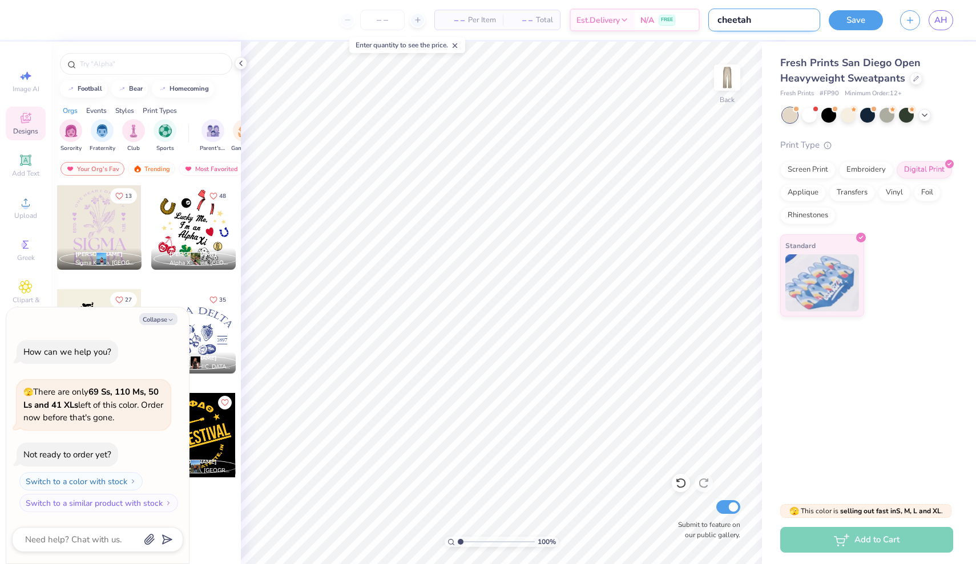
type input "cheetah"
type textarea "x"
type input "cheetah n"
type textarea "x"
type input "cheetah na"
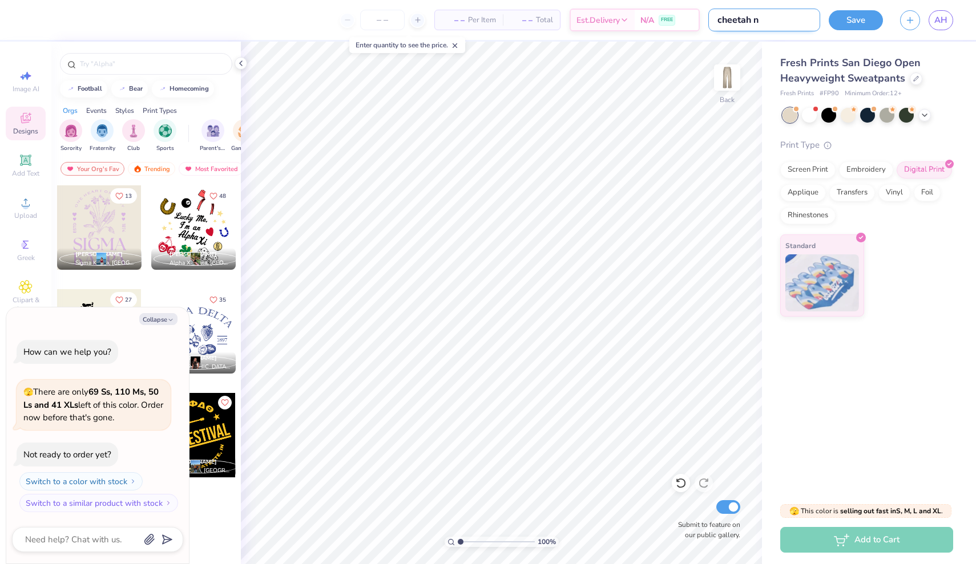
type textarea "x"
type input "cheetah nav"
type textarea "x"
type input "cheetah navy"
type textarea "x"
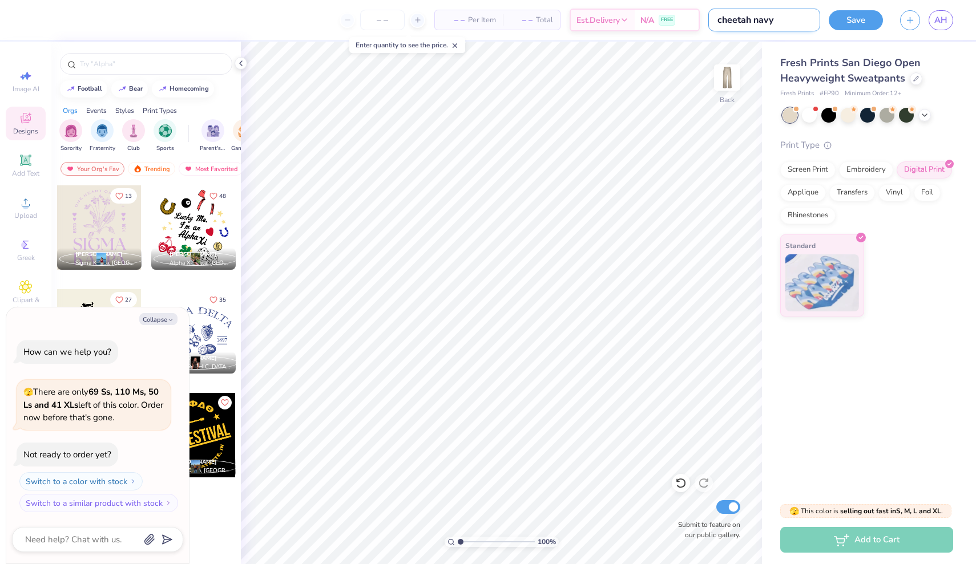
type input "cheetah navy"
type textarea "x"
type input "cheetah navy p"
type textarea "x"
type input "cheetah navy pa"
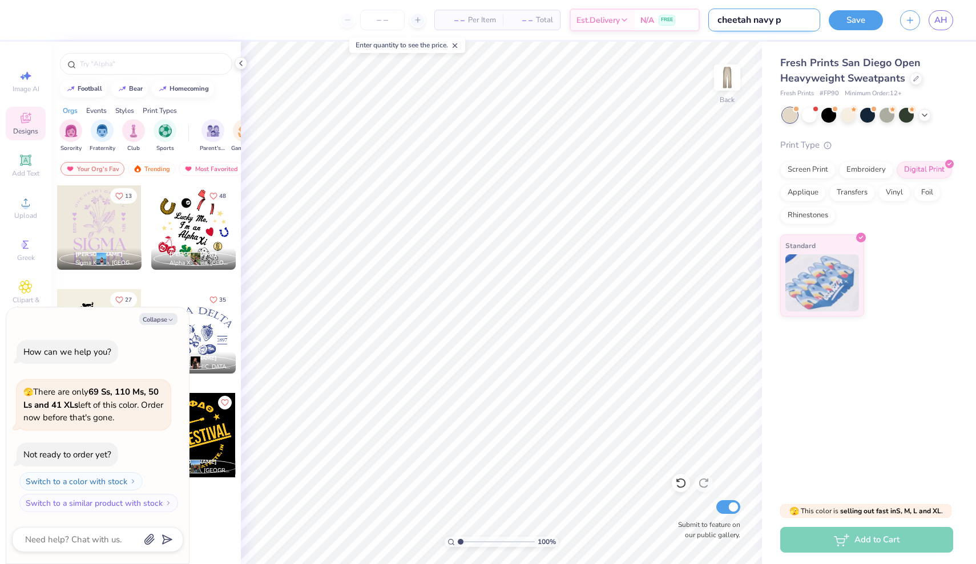
type textarea "x"
type input "cheetah navy pan"
type textarea "x"
type input "cheetah navy pant"
type textarea "x"
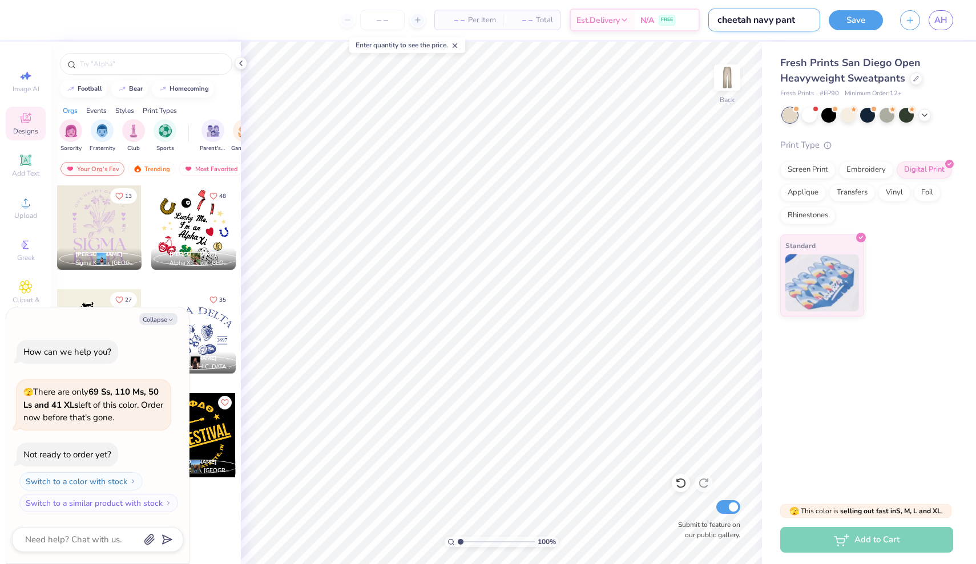
type input "cheetah navy pants"
type textarea "x"
type input "cheetah navy pants"
click at [852, 22] on button "Save" at bounding box center [855, 19] width 54 height 20
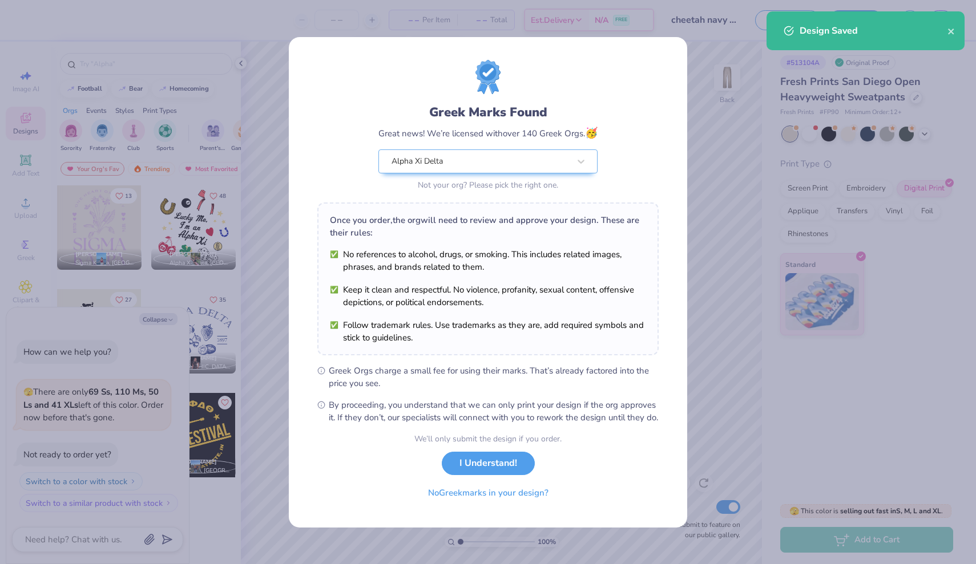
click at [521, 467] on button "I Understand!" at bounding box center [488, 463] width 93 height 23
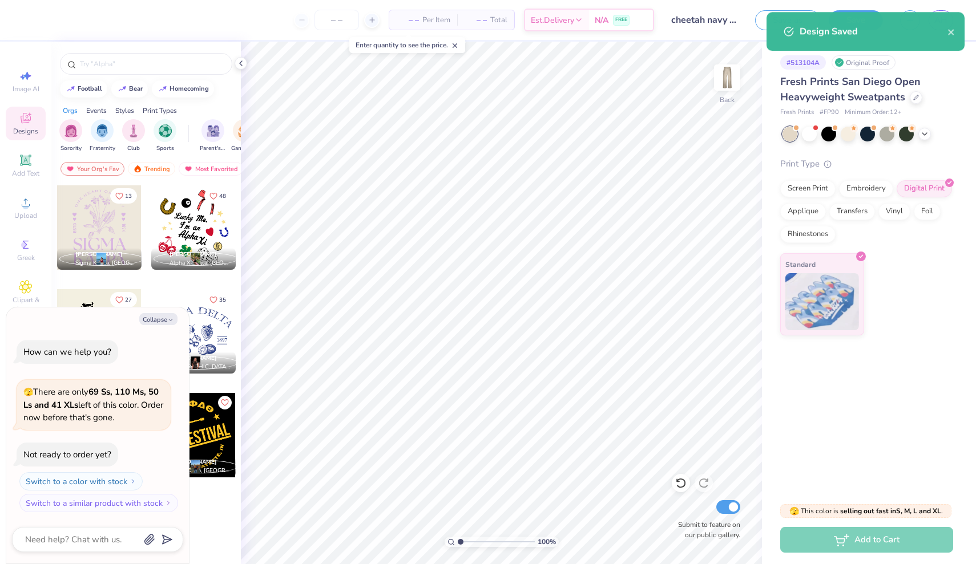
type textarea "x"
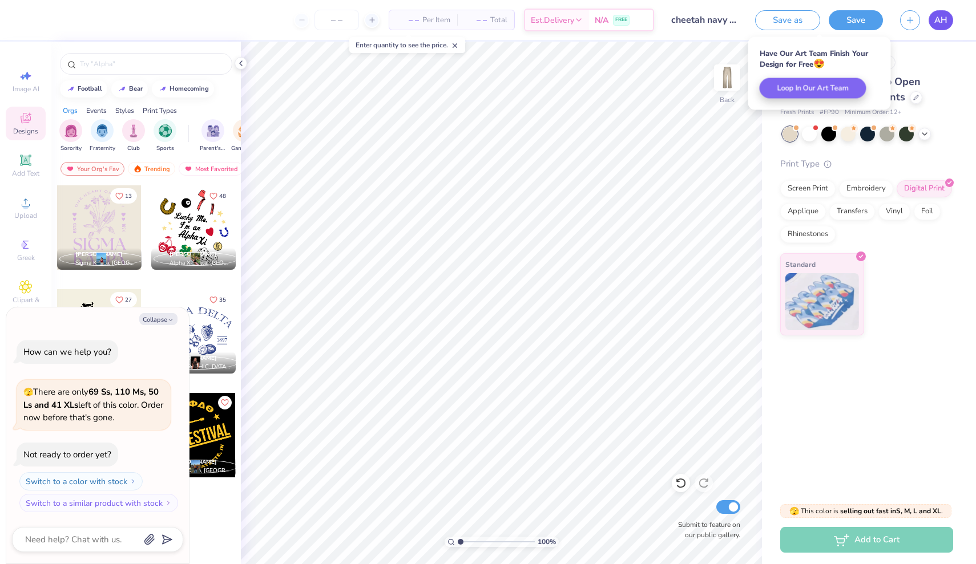
click at [940, 14] on span "AH" at bounding box center [940, 20] width 13 height 13
